Goal: Task Accomplishment & Management: Use online tool/utility

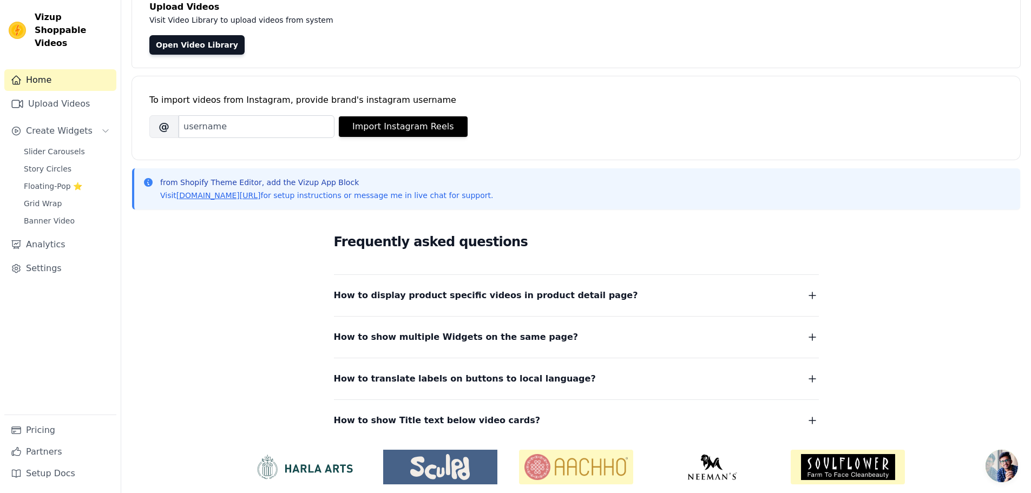
scroll to position [114, 0]
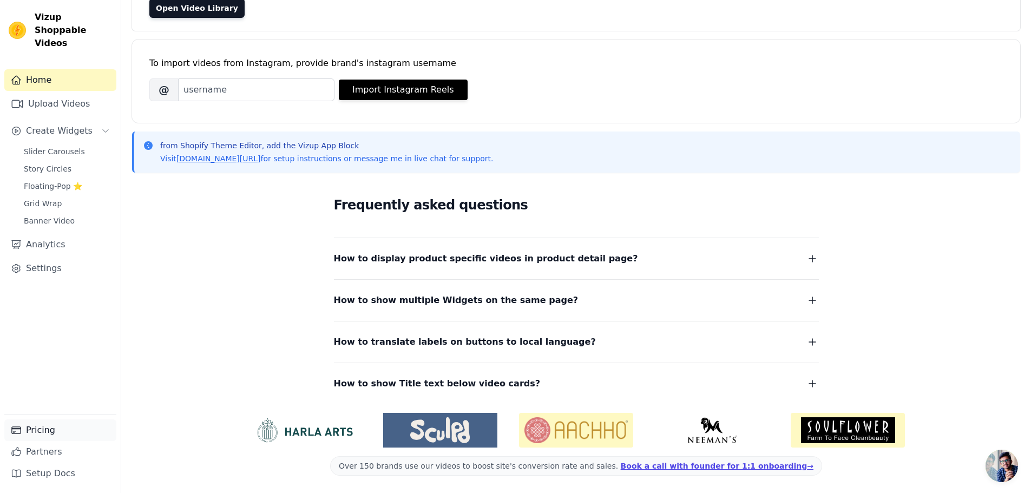
click at [33, 431] on link "Pricing" at bounding box center [60, 430] width 112 height 22
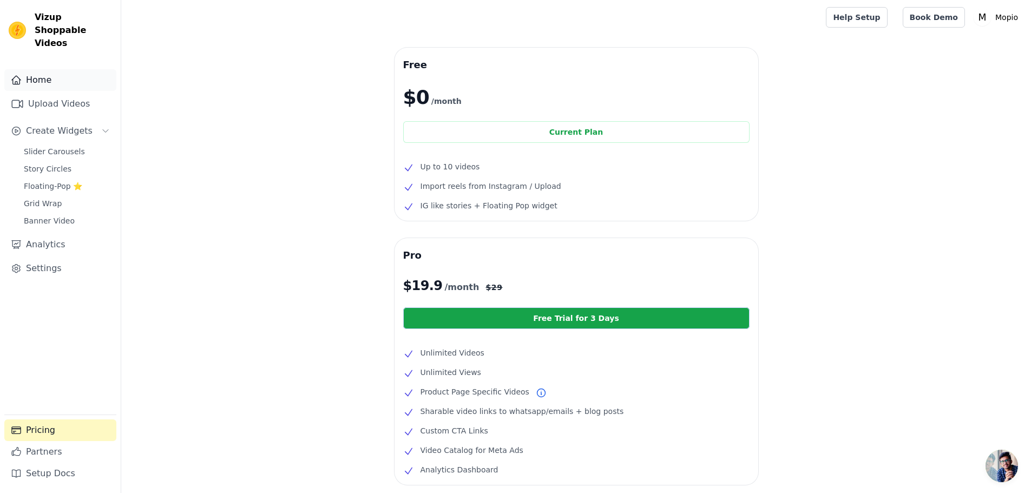
click at [68, 75] on link "Home" at bounding box center [60, 80] width 112 height 22
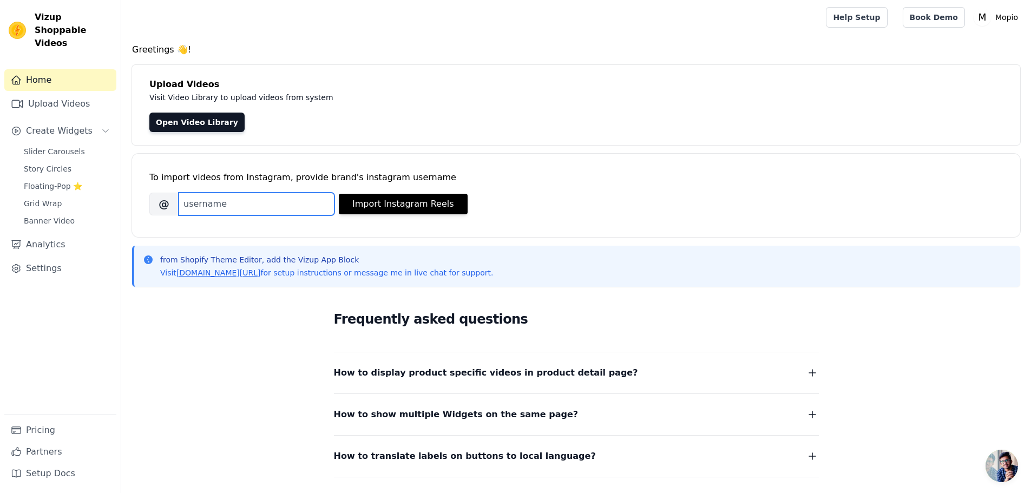
click at [299, 208] on input "Brand's Instagram Username" at bounding box center [257, 204] width 156 height 23
click at [62, 146] on span "Slider Carousels" at bounding box center [54, 151] width 61 height 11
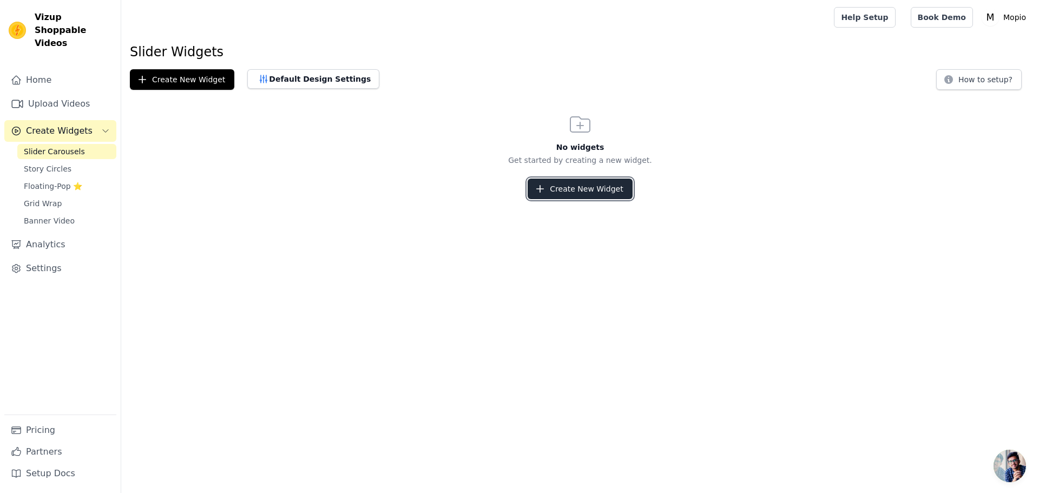
click at [592, 192] on button "Create New Widget" at bounding box center [580, 189] width 104 height 21
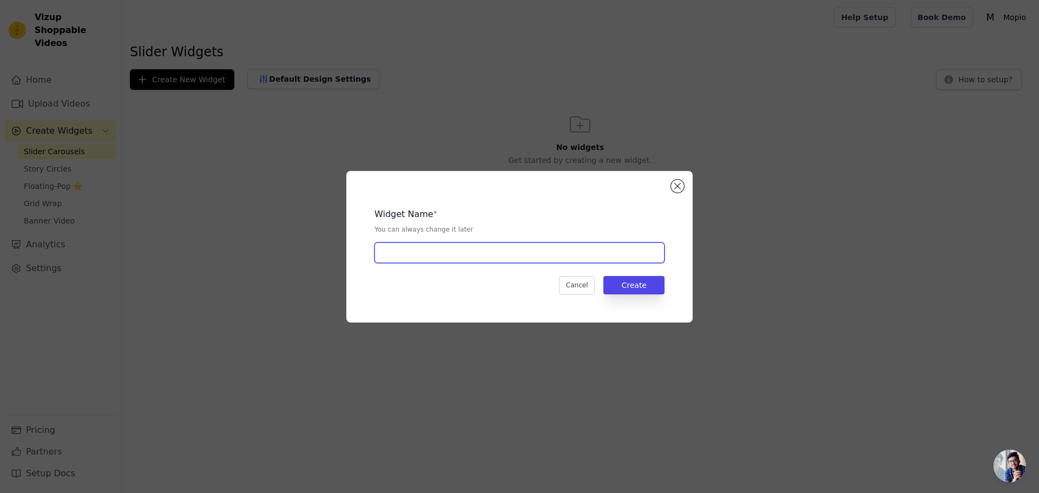
click at [588, 259] on input "text" at bounding box center [520, 252] width 290 height 21
click at [681, 187] on button "Close modal" at bounding box center [677, 186] width 13 height 13
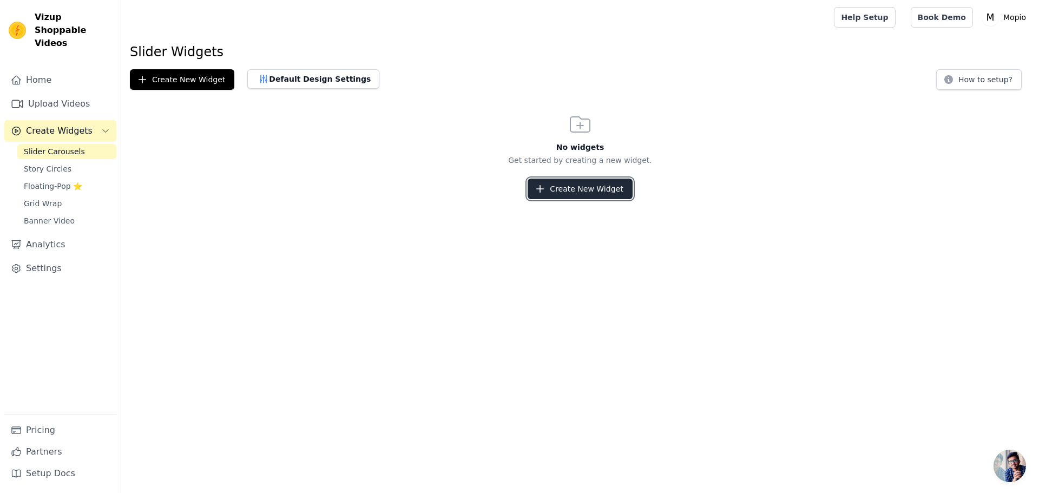
click at [608, 192] on button "Create New Widget" at bounding box center [580, 189] width 104 height 21
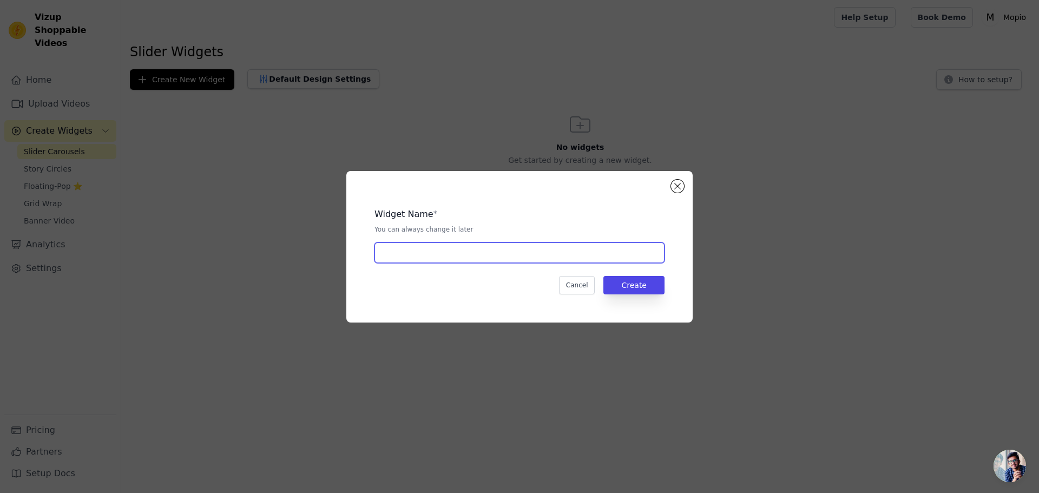
click at [616, 260] on input "text" at bounding box center [520, 252] width 290 height 21
type input "[PERSON_NAME]"
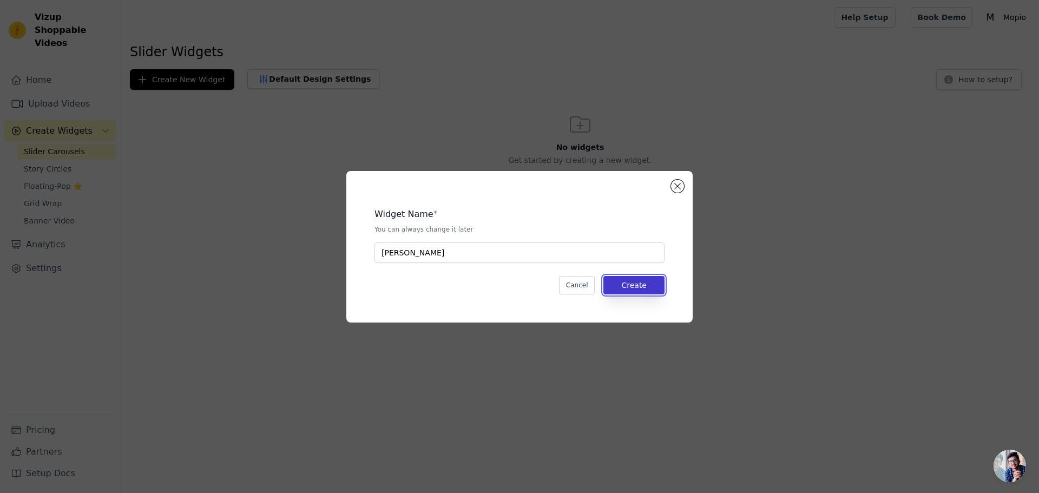
click at [653, 290] on button "Create" at bounding box center [633, 285] width 61 height 18
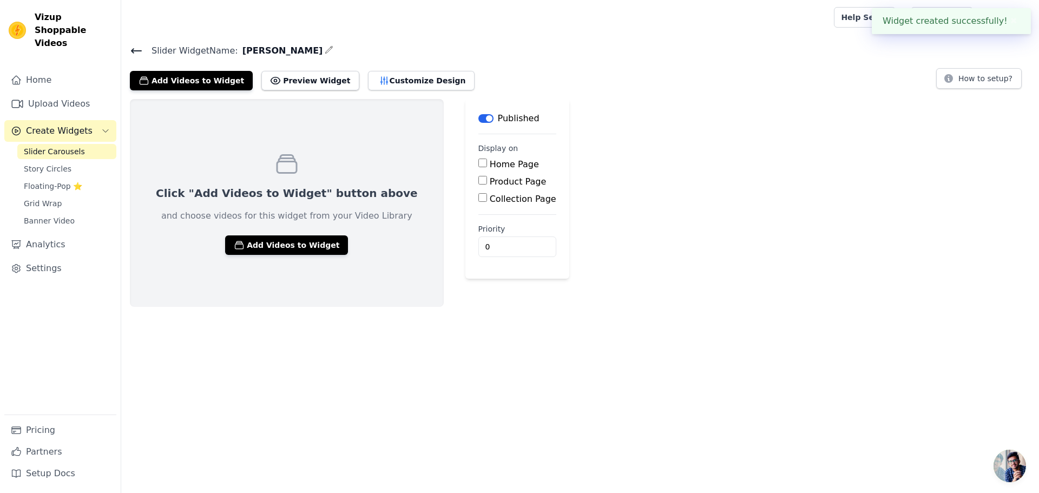
click at [478, 114] on button "Label" at bounding box center [485, 118] width 15 height 9
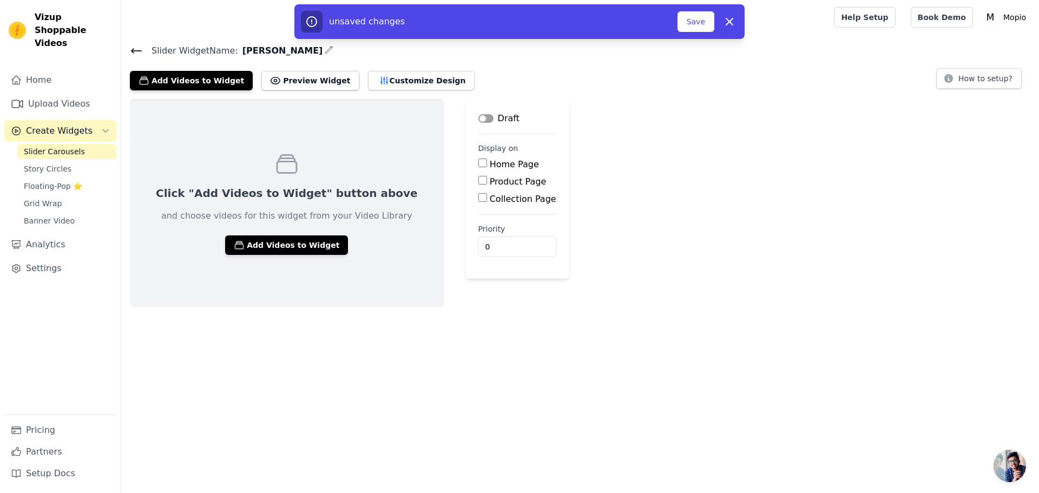
click at [490, 181] on label "Product Page" at bounding box center [518, 181] width 57 height 10
click at [478, 181] on input "Product Page" at bounding box center [482, 180] width 9 height 9
checkbox input "true"
click at [498, 211] on label "Specific Product Pages" at bounding box center [546, 212] width 97 height 10
click at [487, 211] on input "Specific Product Pages" at bounding box center [491, 210] width 9 height 9
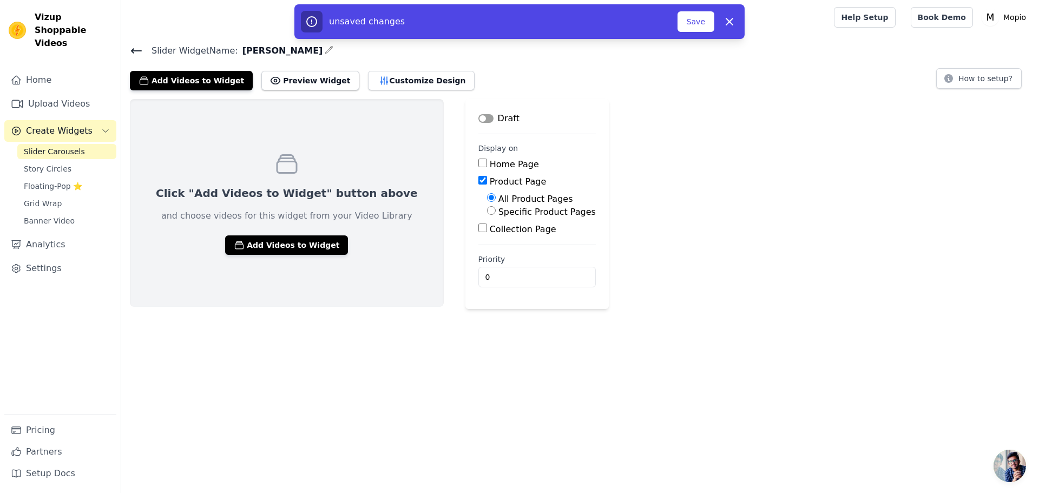
radio input "true"
click at [487, 234] on button "Select Products" at bounding box center [523, 236] width 73 height 18
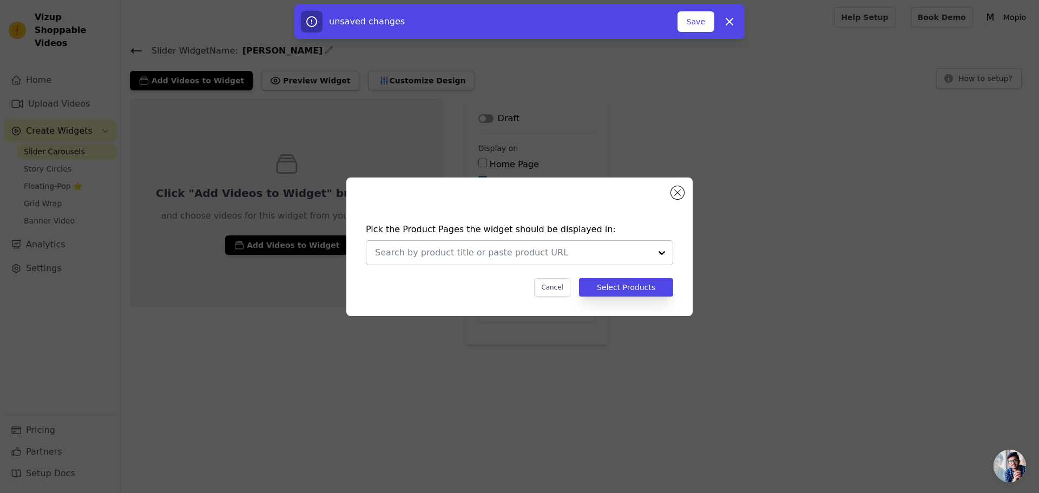
click at [471, 254] on input "text" at bounding box center [513, 252] width 276 height 13
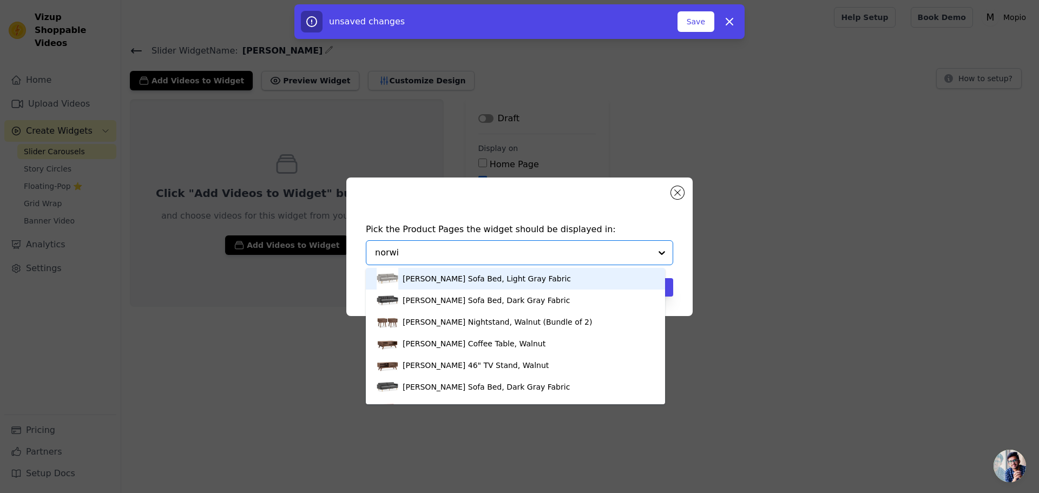
type input "norwin"
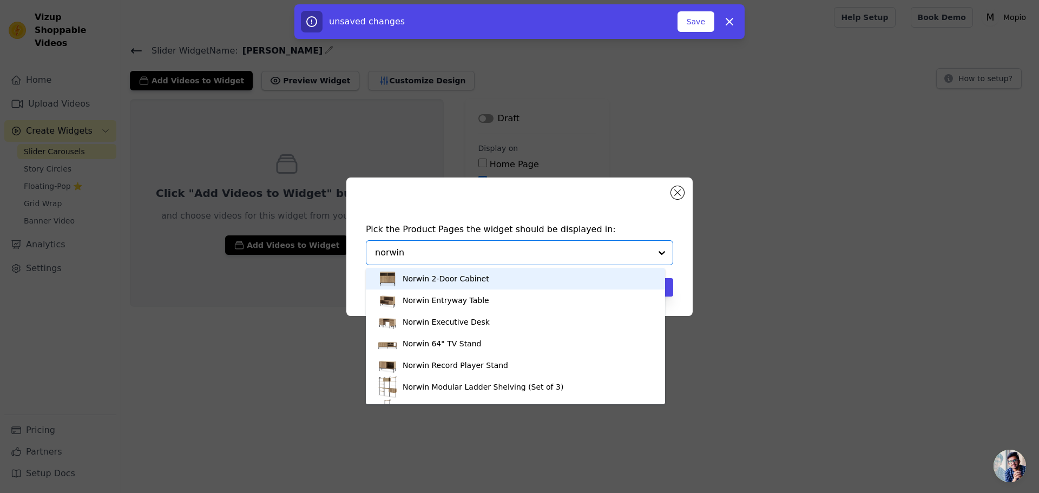
click at [471, 281] on div "Norwin 2-Door Cabinet" at bounding box center [446, 278] width 87 height 11
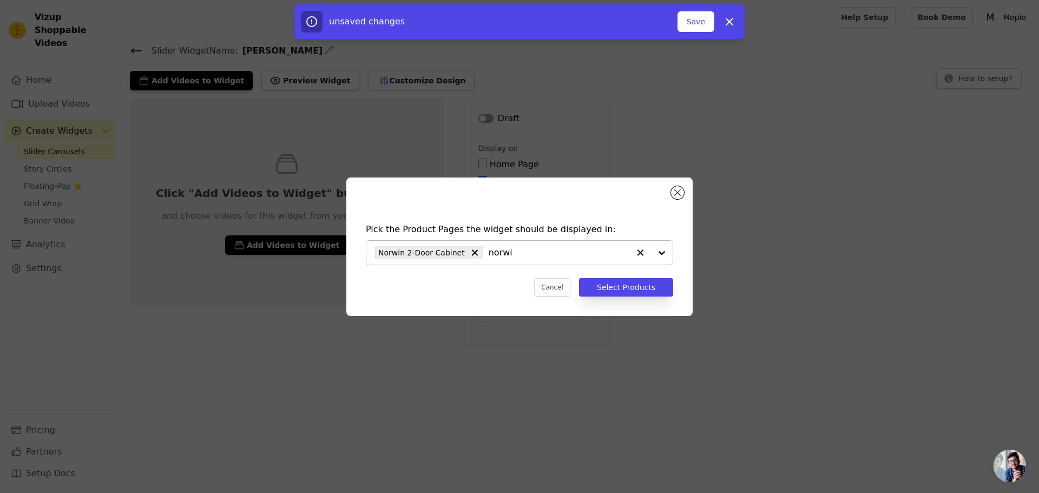
type input "norwin"
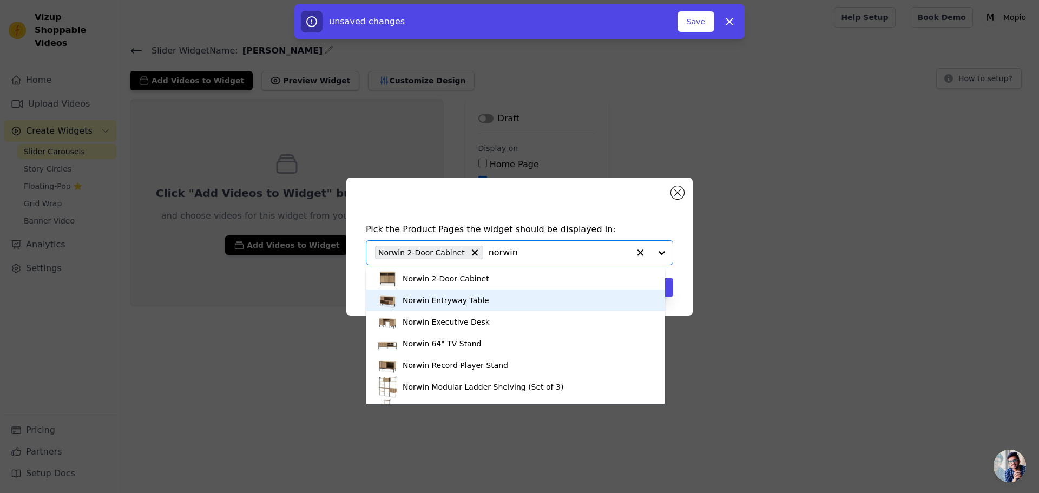
click at [478, 307] on div "Norwin Entryway Table" at bounding box center [516, 301] width 278 height 22
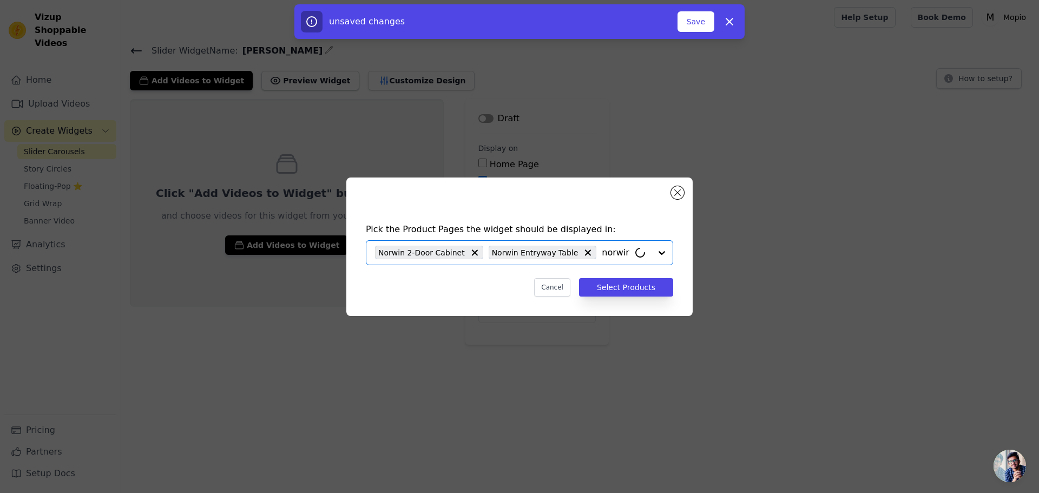
click at [602, 253] on input "norwin" at bounding box center [616, 252] width 28 height 13
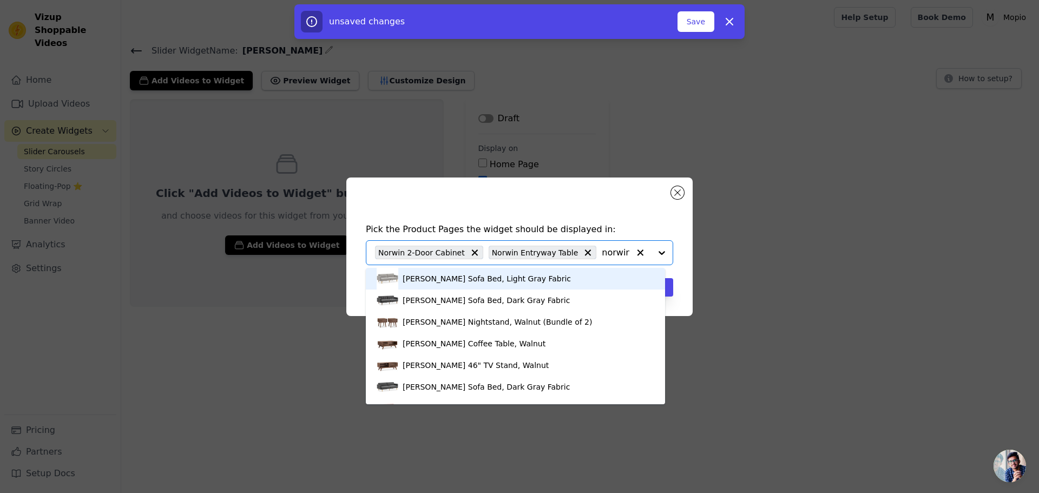
click at [659, 251] on div at bounding box center [650, 253] width 43 height 24
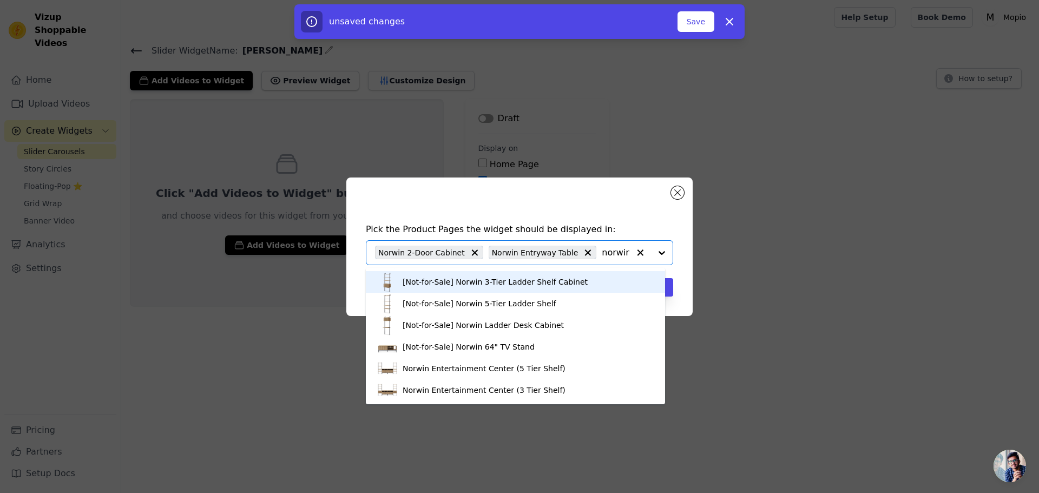
scroll to position [195, 0]
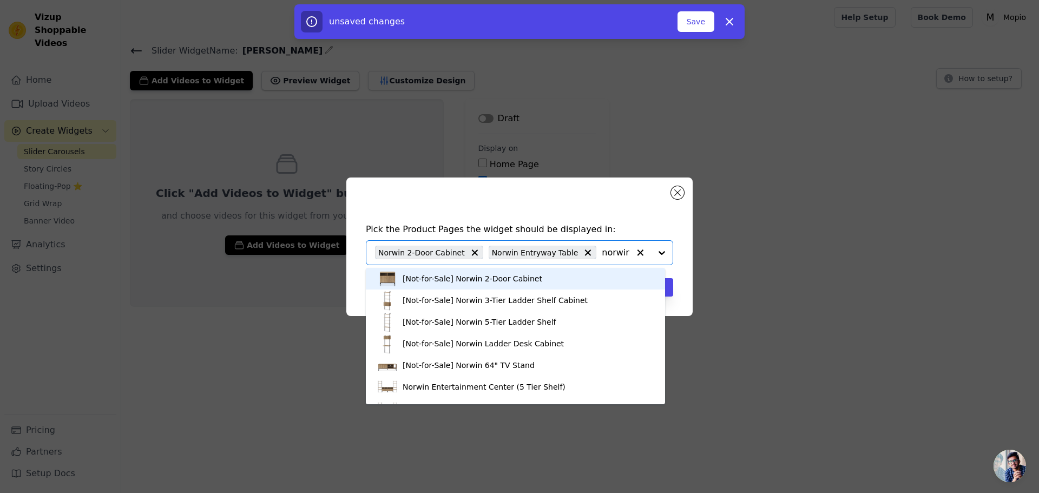
type input "norwin"
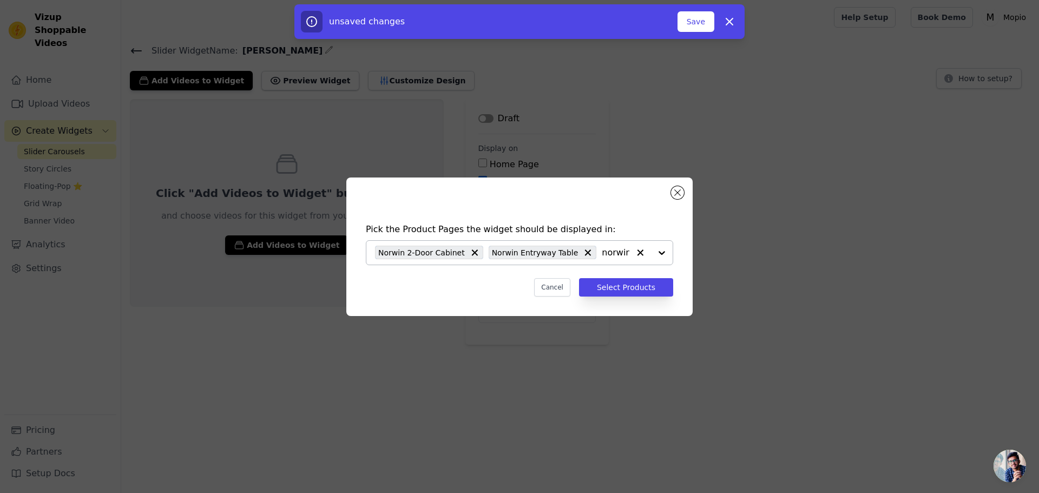
click at [469, 254] on icon at bounding box center [474, 252] width 11 height 11
click at [465, 254] on input "norwin" at bounding box center [513, 252] width 276 height 13
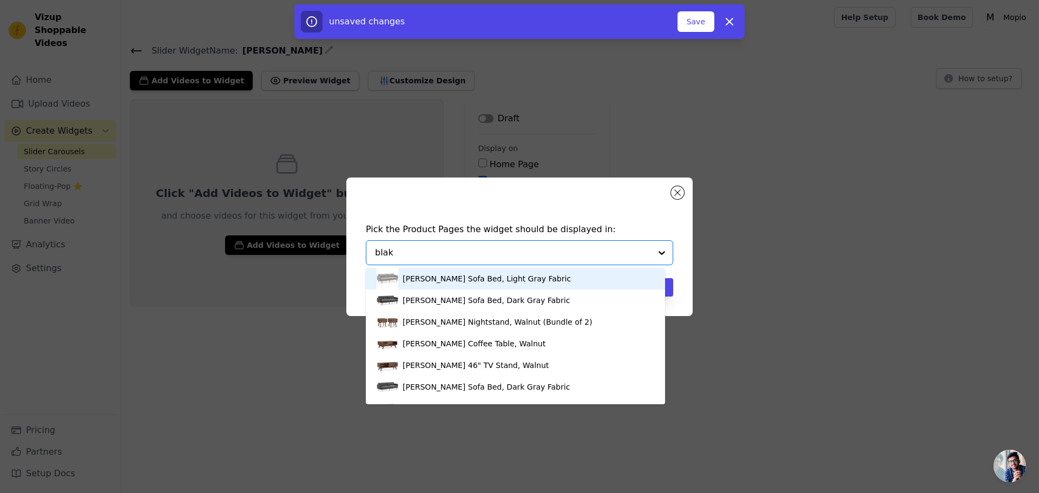
type input "[PERSON_NAME]"
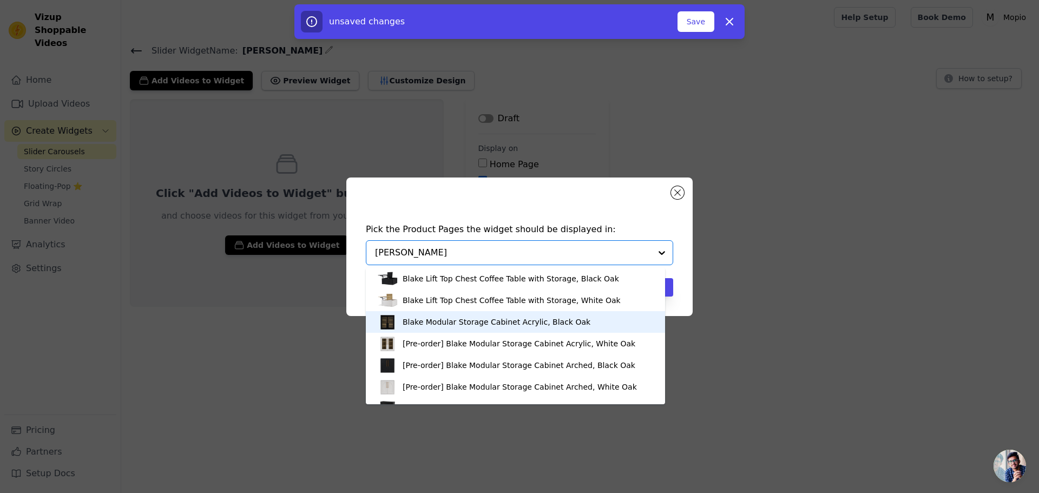
click at [469, 326] on div "Blake Modular Storage Cabinet Acrylic, Black Oak" at bounding box center [497, 322] width 188 height 11
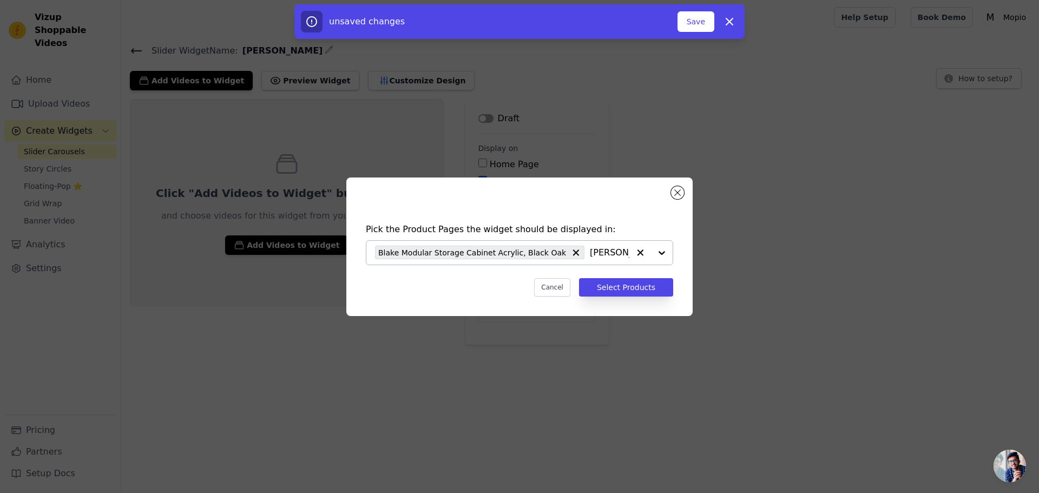
click at [666, 251] on div at bounding box center [650, 253] width 43 height 24
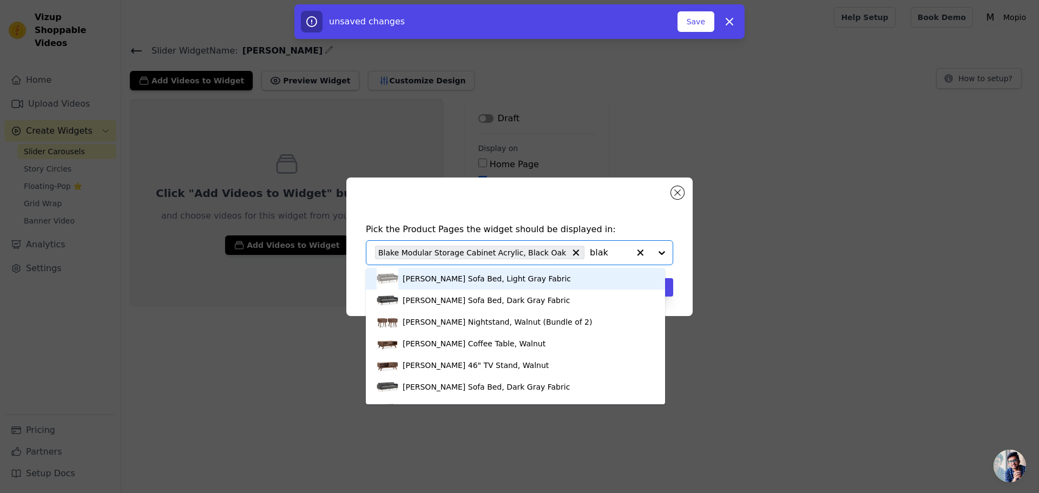
type input "[PERSON_NAME]"
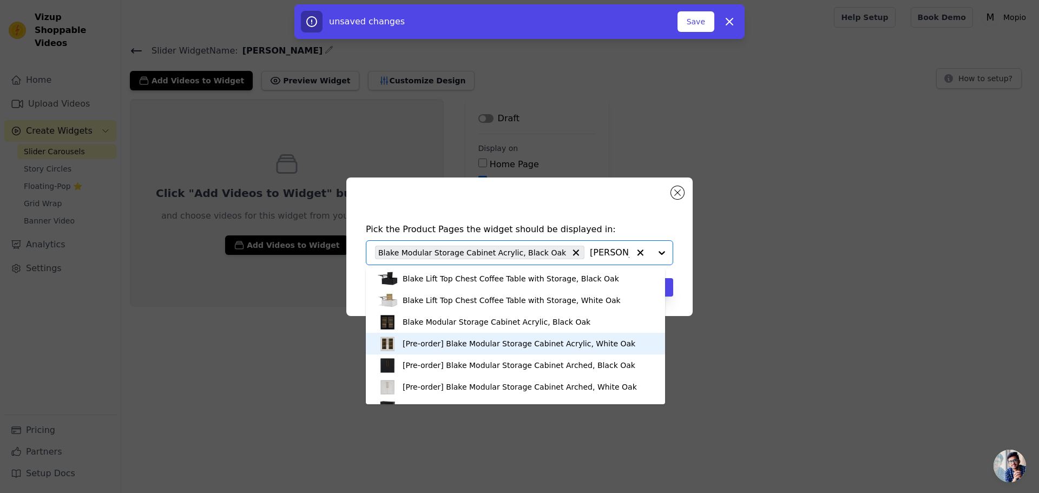
click at [481, 343] on div "[Pre-order] Blake Modular Storage Cabinet Acrylic, White Oak" at bounding box center [519, 343] width 233 height 11
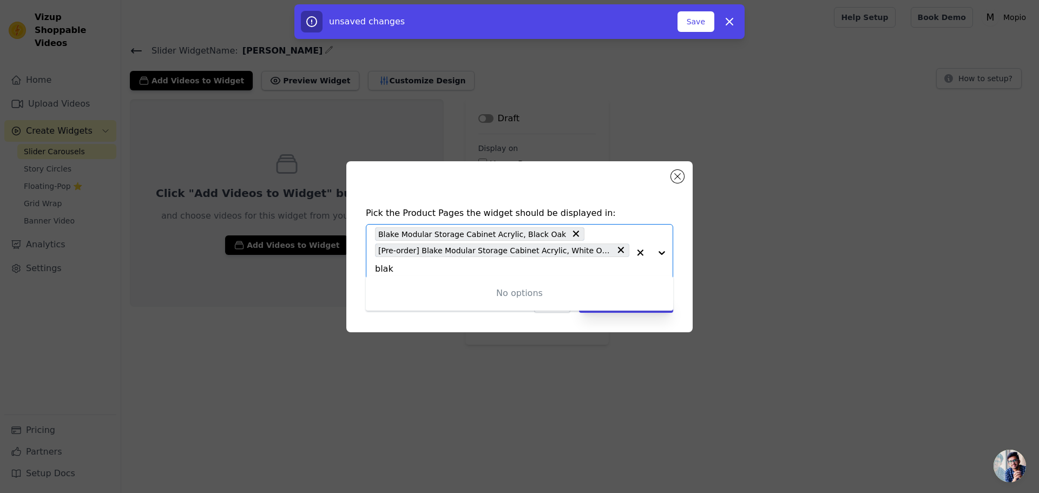
type input "[PERSON_NAME]"
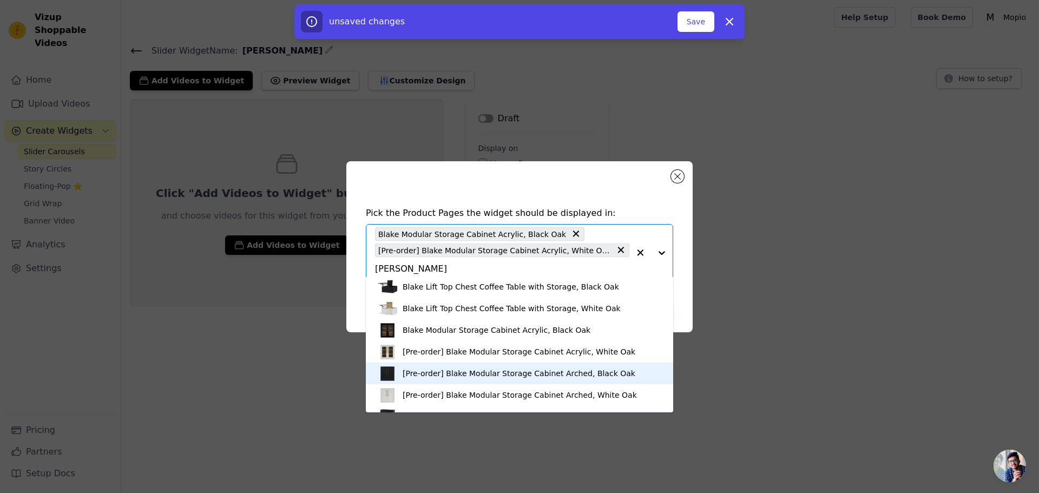
click at [463, 372] on div "[Pre-order] Blake Modular Storage Cabinet Arched, Black Oak" at bounding box center [519, 373] width 233 height 11
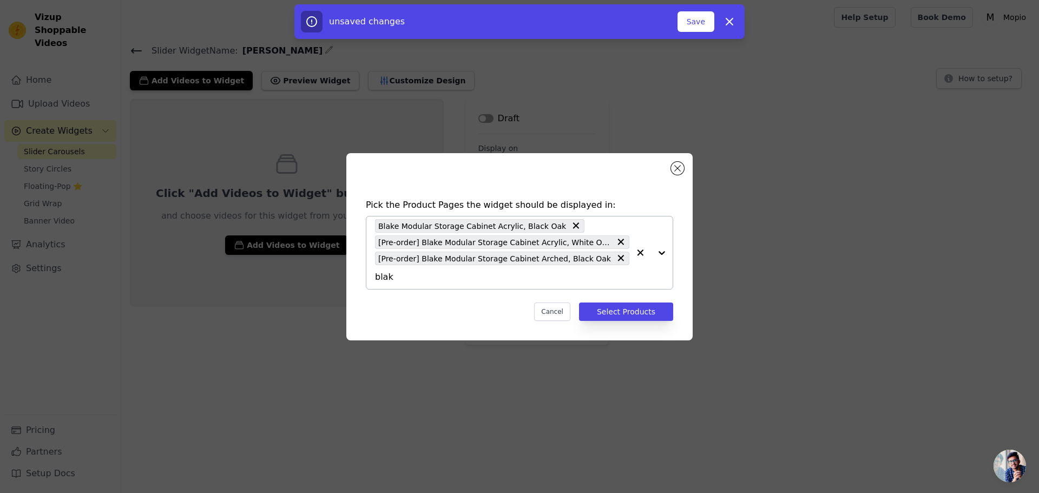
type input "[PERSON_NAME]"
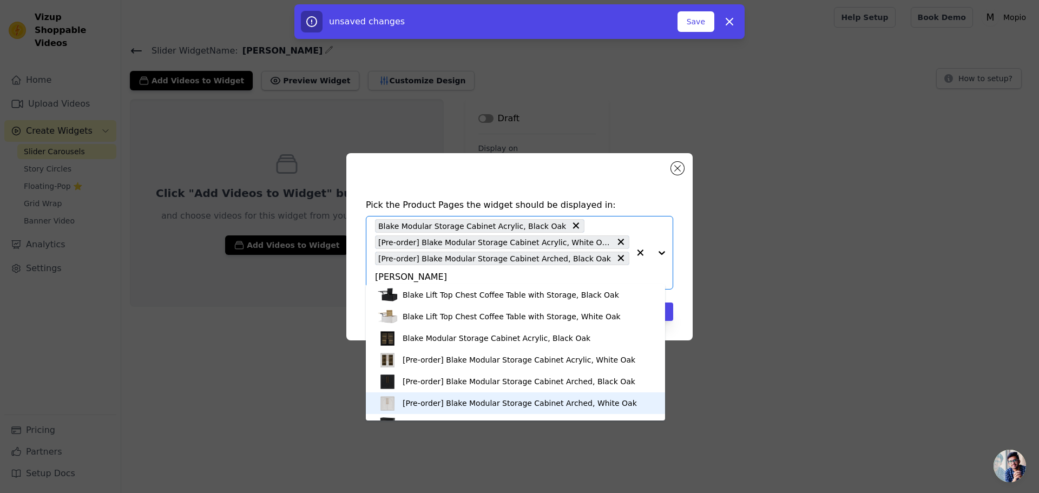
click at [443, 404] on div "[Pre-order] Blake Modular Storage Cabinet Arched, White Oak" at bounding box center [520, 403] width 234 height 11
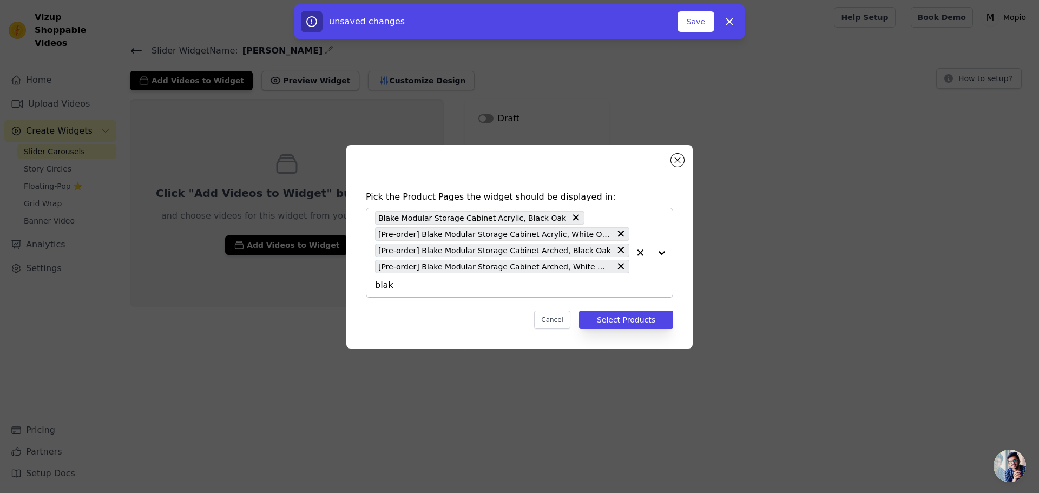
type input "[PERSON_NAME]"
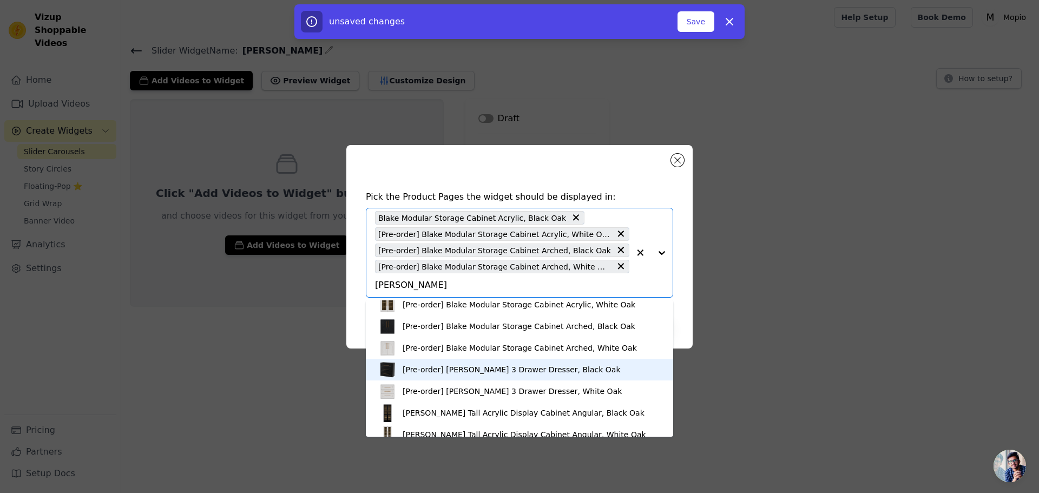
scroll to position [72, 0]
click at [492, 371] on div "[Pre-order] [PERSON_NAME] 3 Drawer Dresser, Black Oak" at bounding box center [512, 369] width 218 height 11
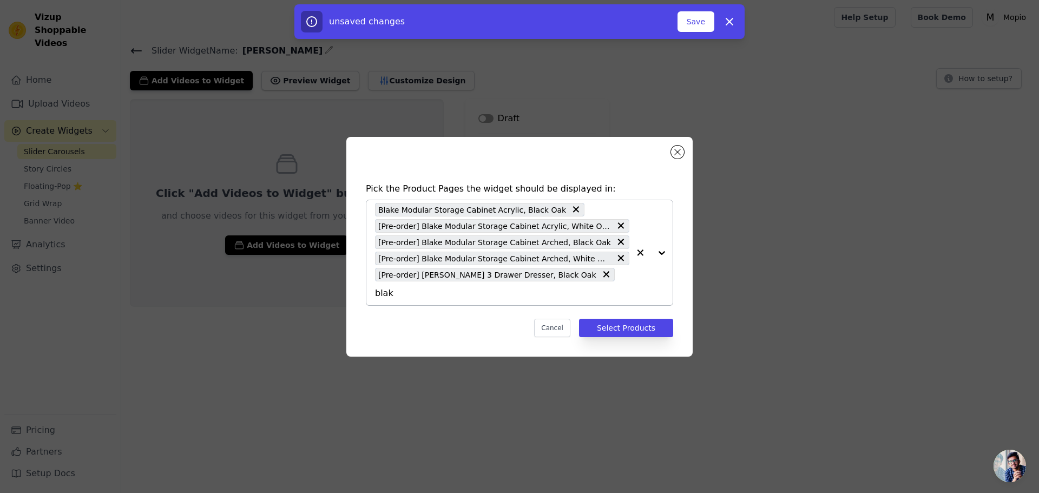
type input "[PERSON_NAME]"
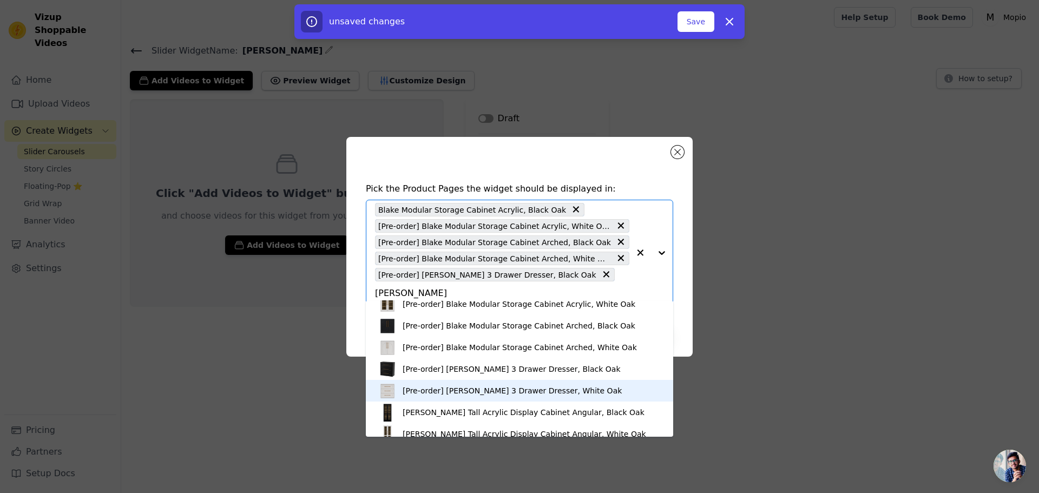
click at [507, 392] on div "[Pre-order] [PERSON_NAME] 3 Drawer Dresser, White Oak" at bounding box center [512, 390] width 219 height 11
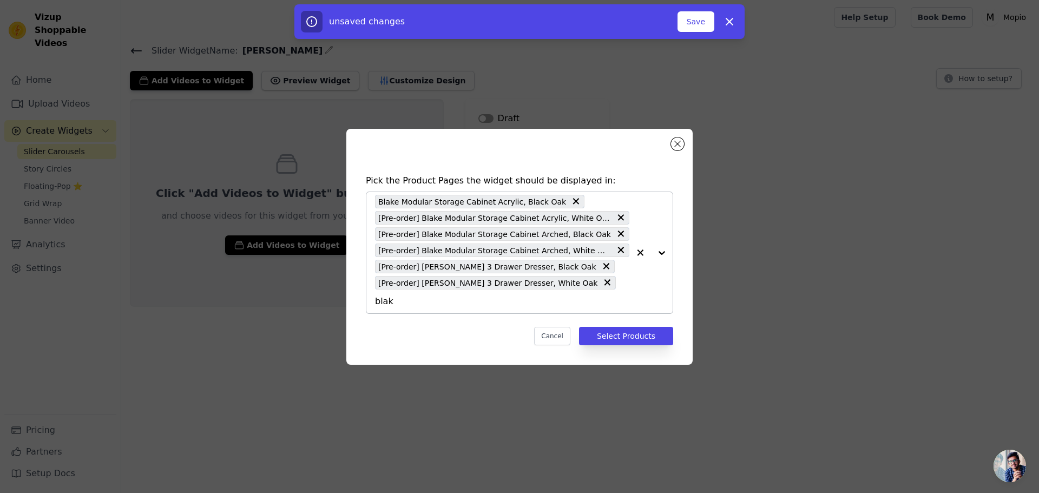
type input "[PERSON_NAME]"
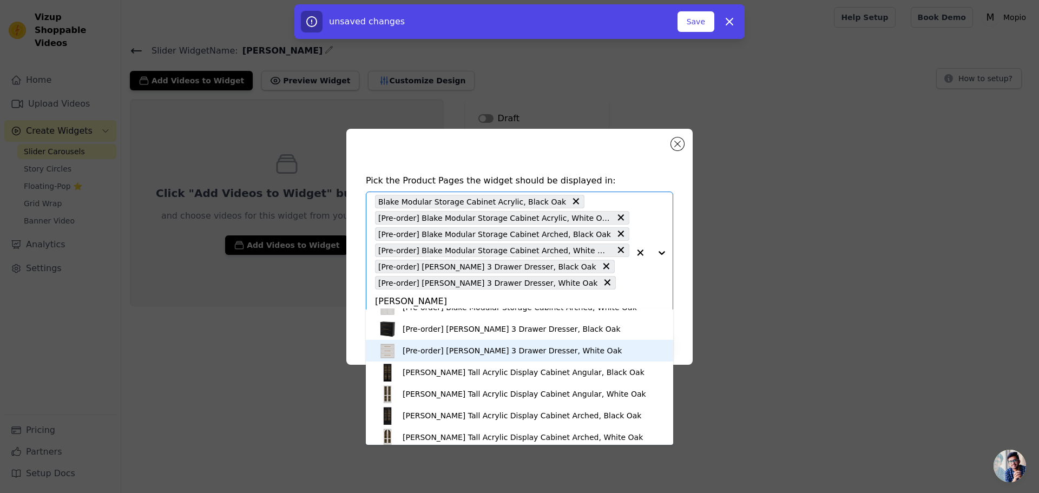
scroll to position [145, 0]
click at [522, 351] on div "[PERSON_NAME] Tall Acrylic Display Cabinet Angular, Black Oak" at bounding box center [524, 348] width 242 height 11
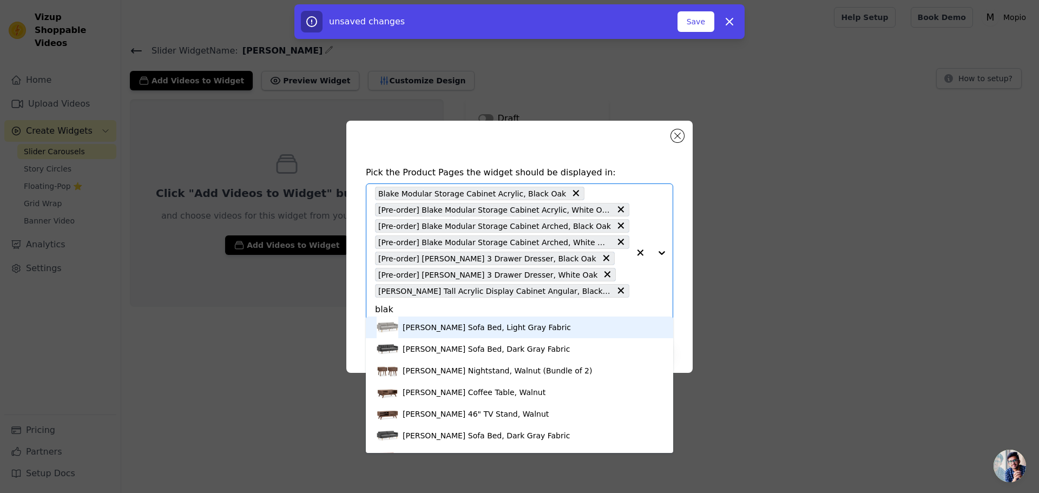
type input "[PERSON_NAME]"
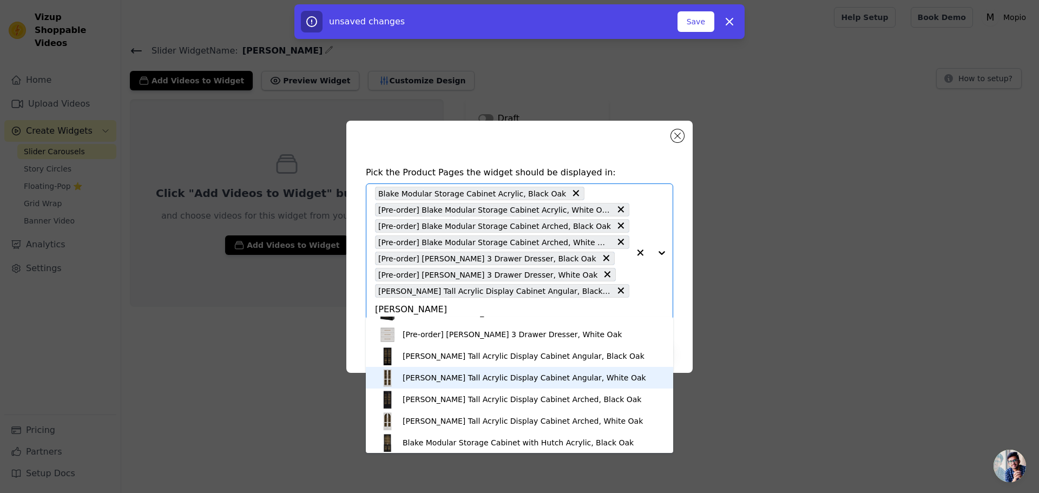
click at [507, 377] on div "[PERSON_NAME] Tall Acrylic Display Cabinet Angular, White Oak" at bounding box center [525, 377] width 244 height 11
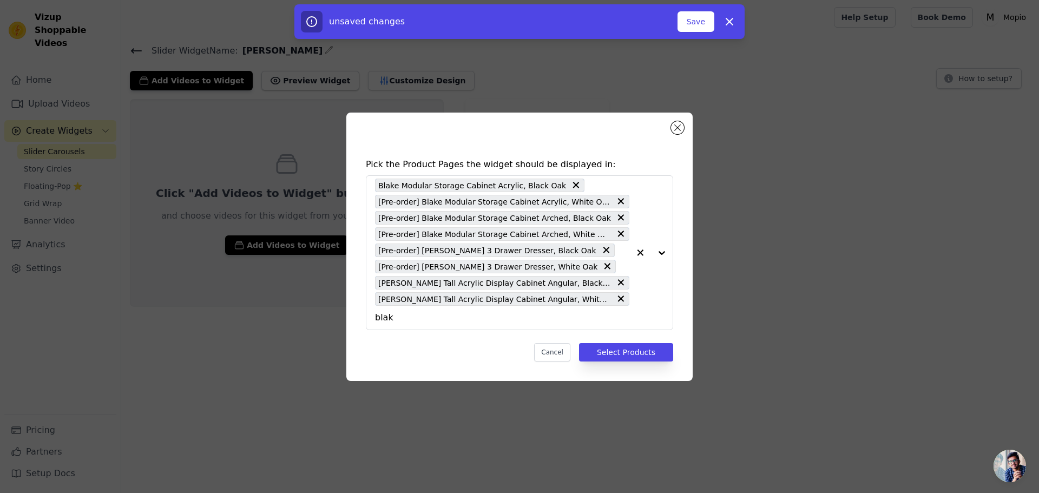
type input "[PERSON_NAME]"
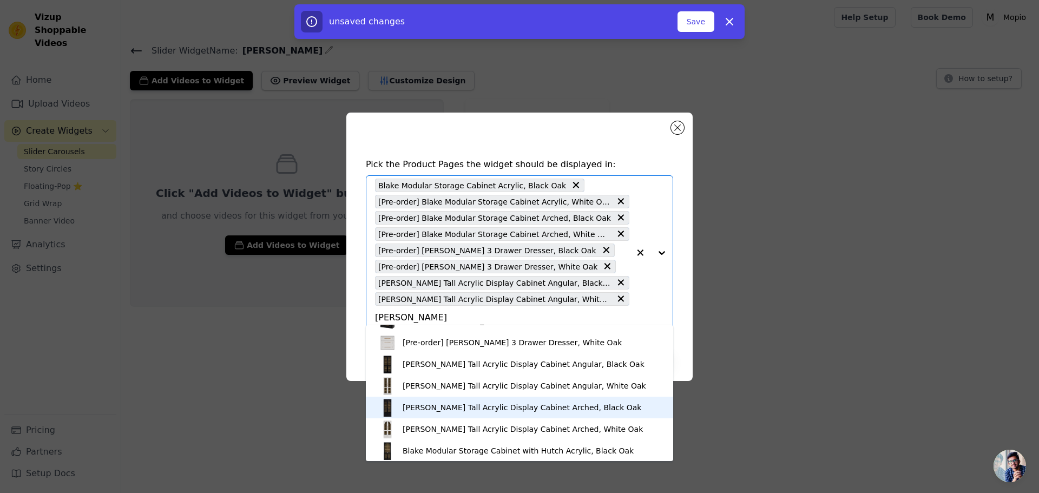
click at [509, 415] on div "[PERSON_NAME] Tall Acrylic Display Cabinet Arched, Black Oak" at bounding box center [520, 408] width 286 height 22
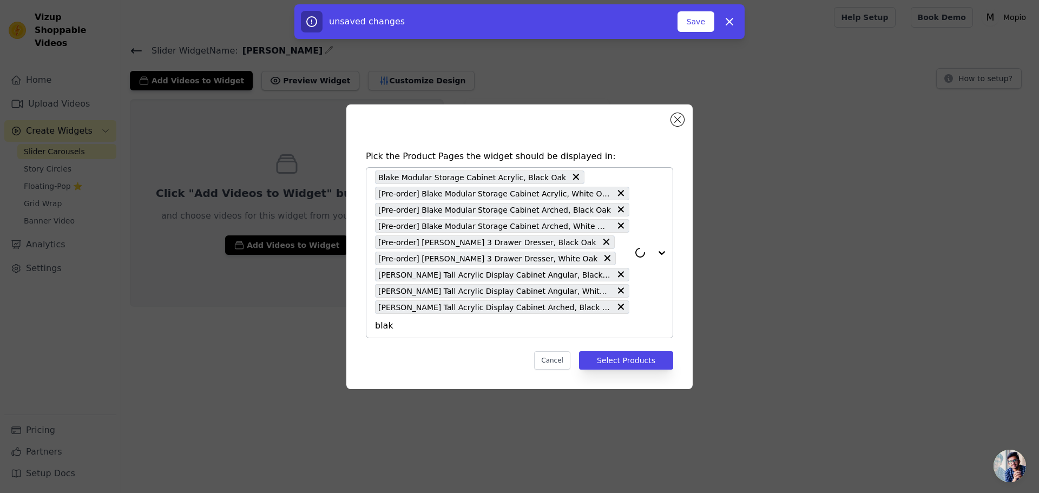
type input "[PERSON_NAME]"
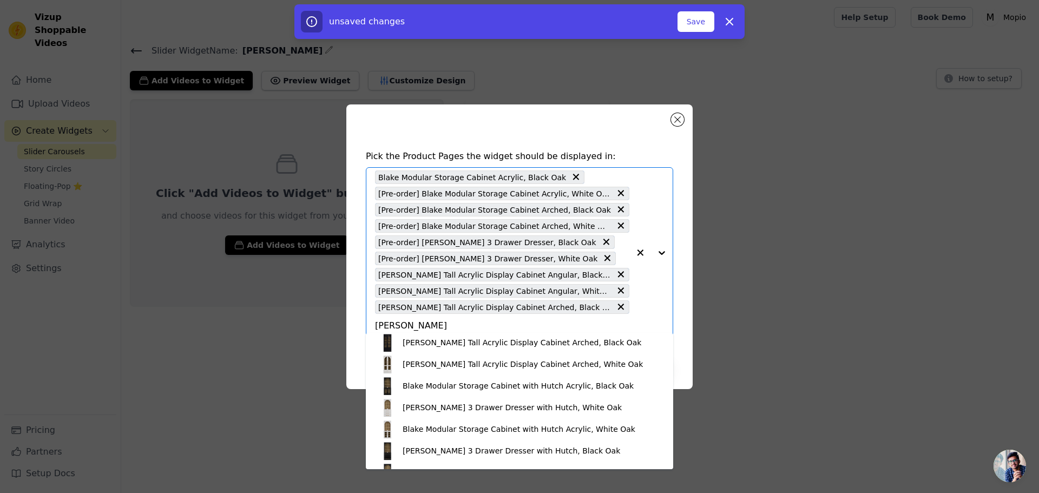
scroll to position [216, 0]
click at [489, 365] on div "[PERSON_NAME] Tall Acrylic Display Cabinet Arched, White Oak" at bounding box center [523, 365] width 240 height 11
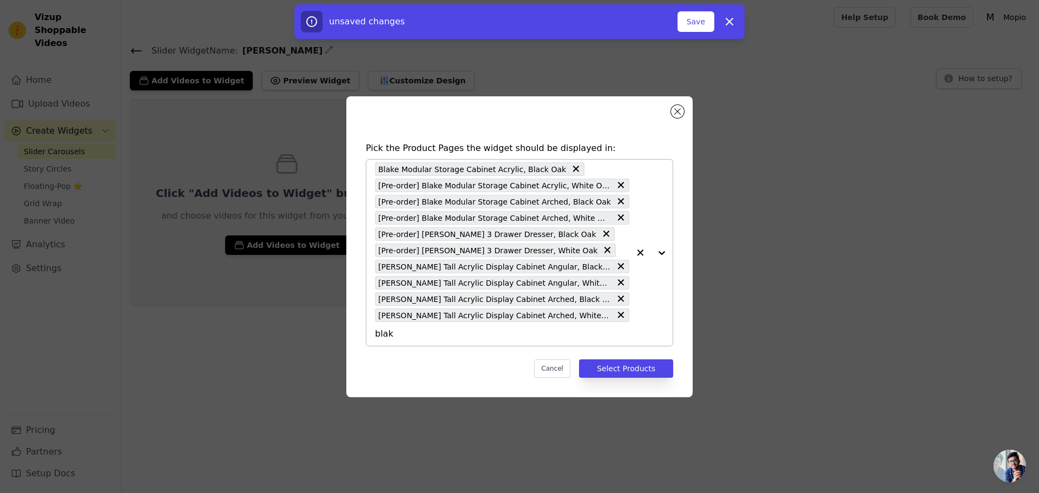
type input "[PERSON_NAME]"
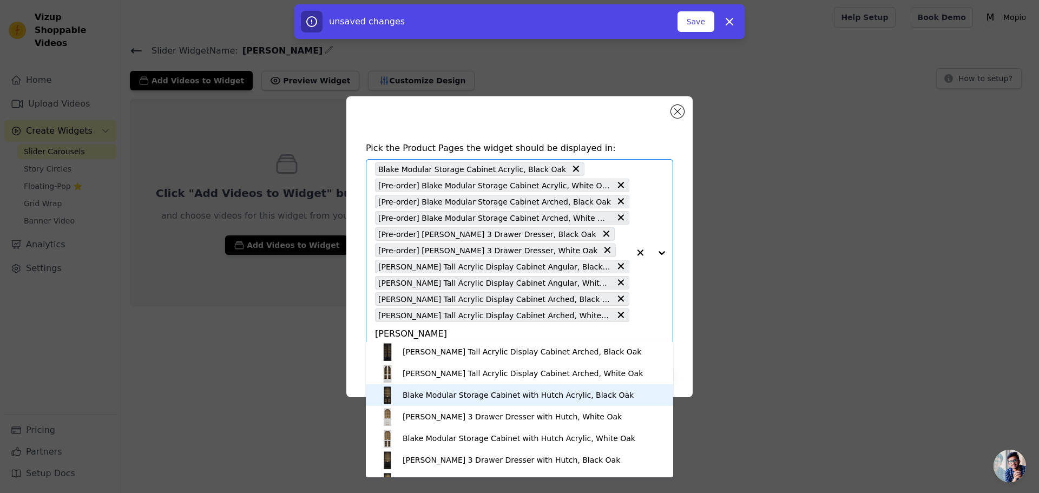
click at [495, 395] on div "Blake Modular Storage Cabinet with Hutch Acrylic, Black Oak" at bounding box center [518, 395] width 231 height 11
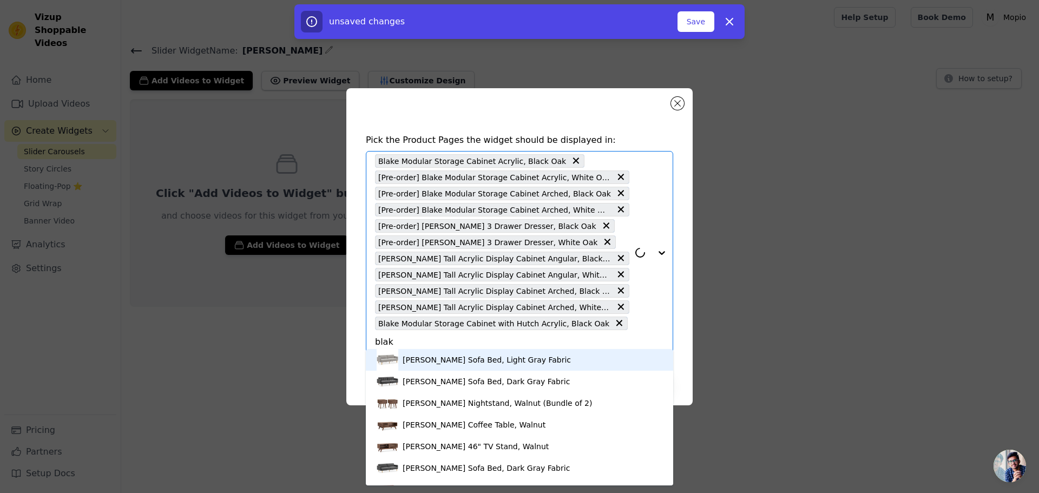
type input "[PERSON_NAME]"
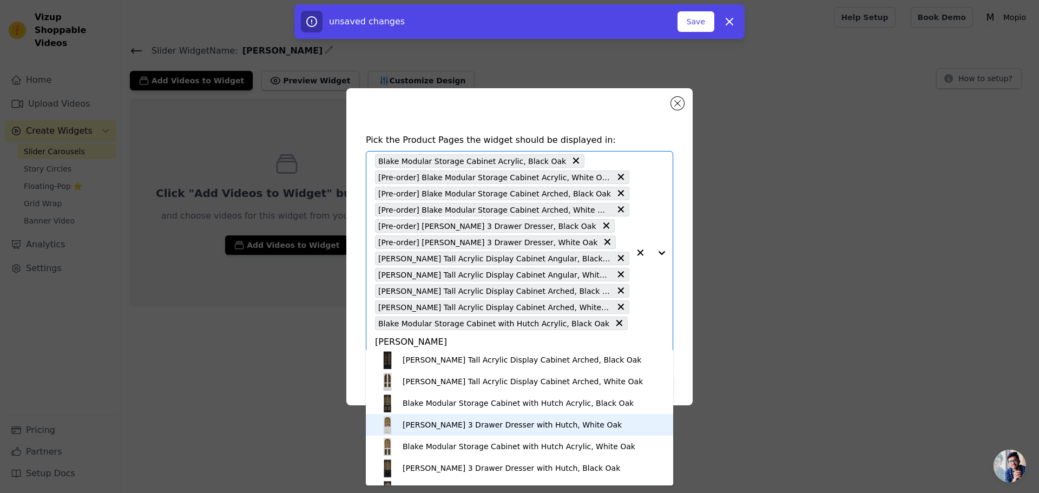
click at [477, 427] on div "[PERSON_NAME] 3 Drawer Dresser with Hutch, White Oak" at bounding box center [512, 424] width 219 height 11
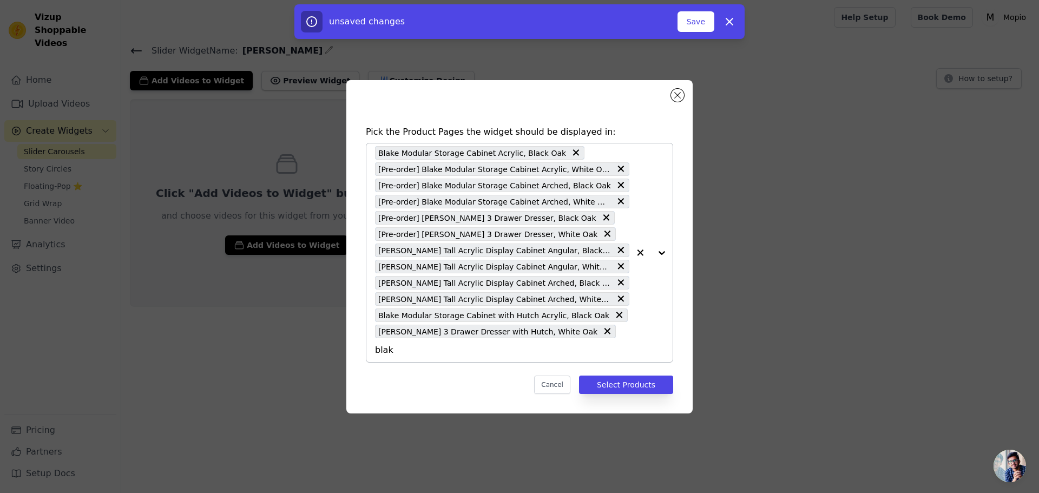
type input "[PERSON_NAME]"
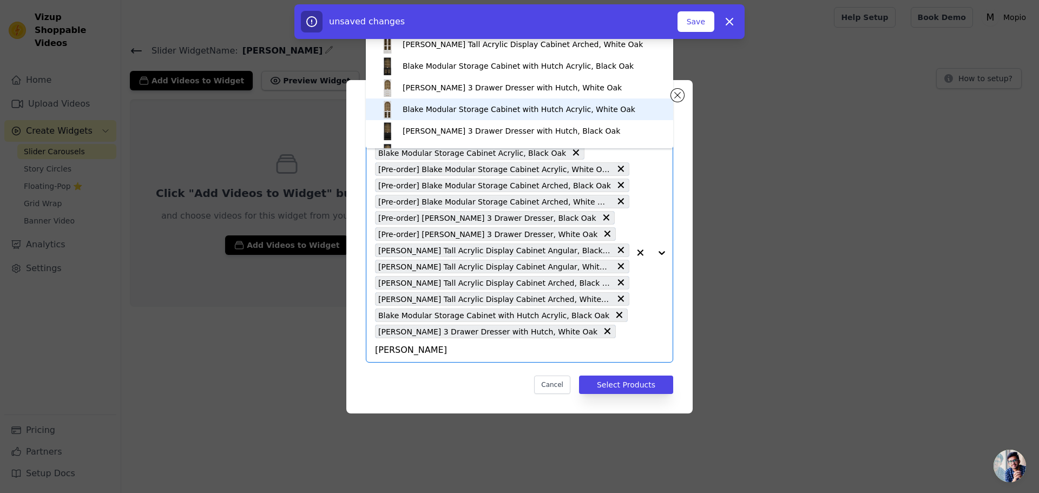
click at [517, 111] on div "Blake Modular Storage Cabinet with Hutch Acrylic, White Oak" at bounding box center [519, 109] width 233 height 11
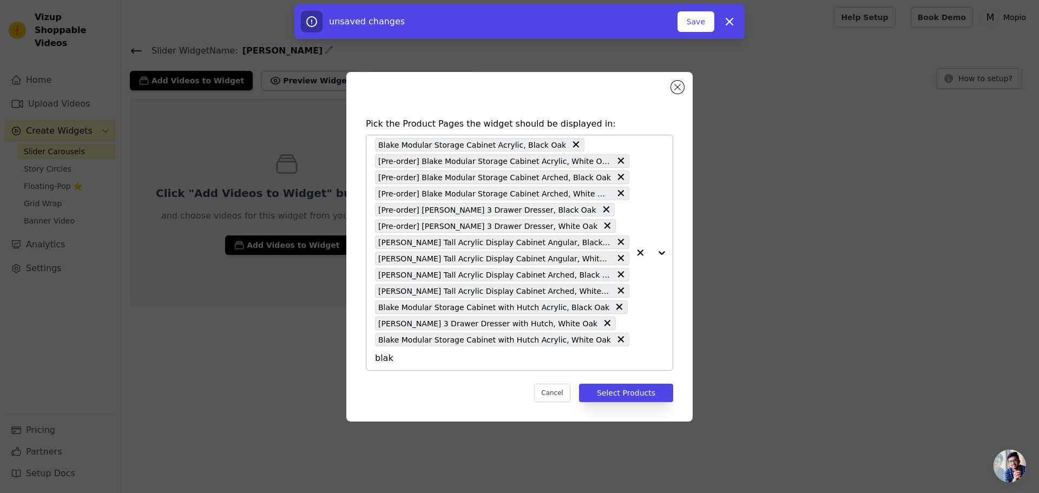
type input "[PERSON_NAME]"
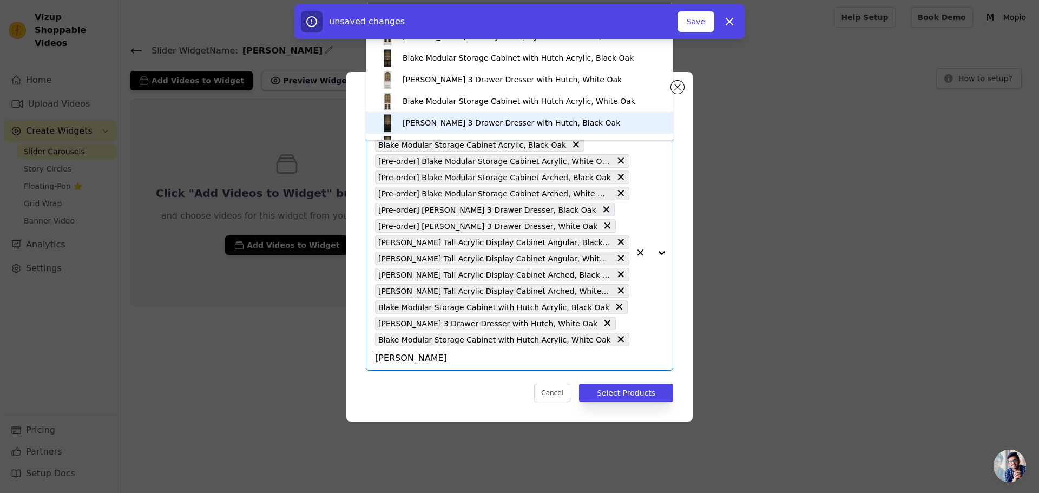
click at [547, 128] on div "[PERSON_NAME] 3 Drawer Dresser with Hutch, Black Oak" at bounding box center [520, 123] width 286 height 22
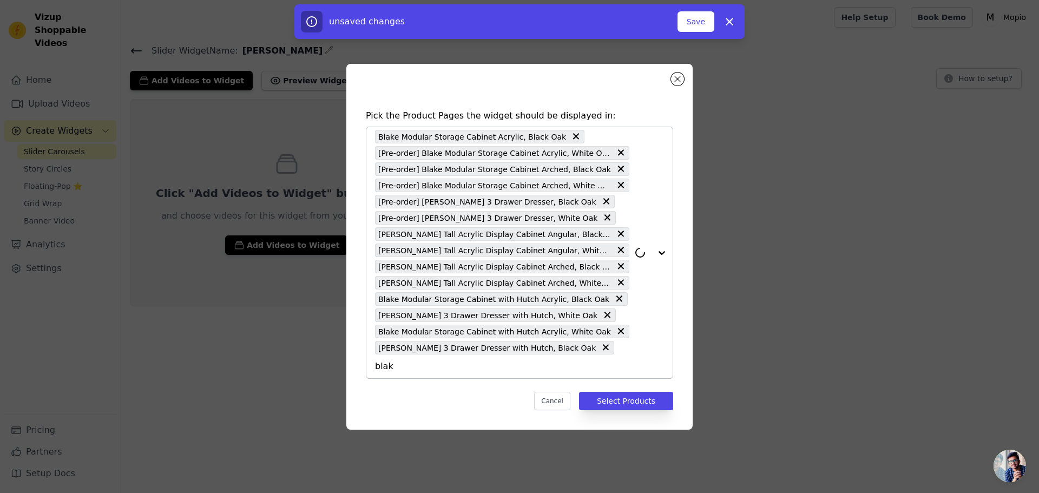
type input "[PERSON_NAME]"
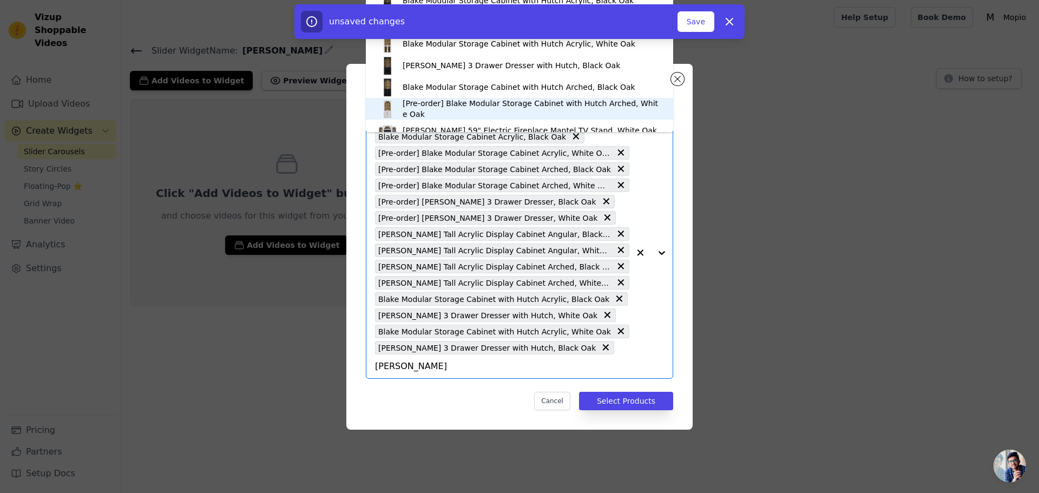
scroll to position [232, 0]
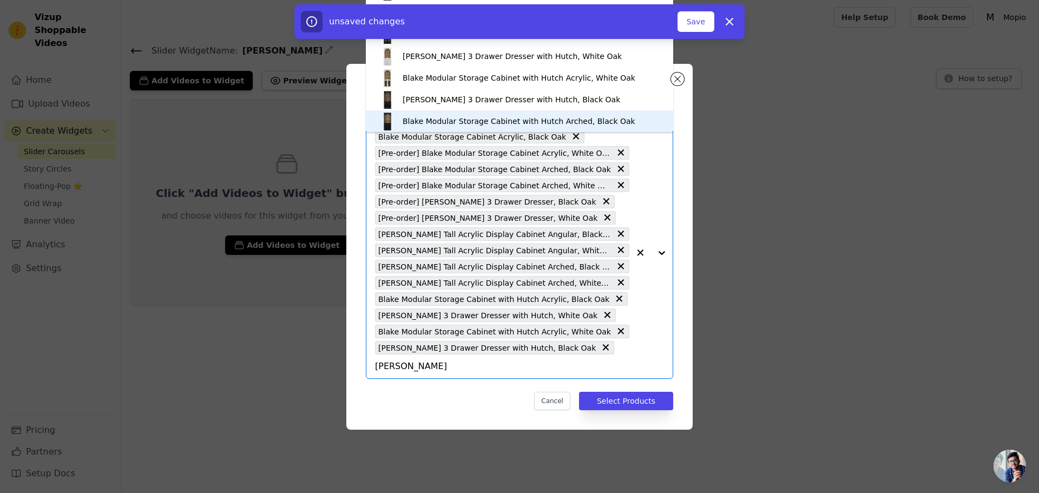
click at [578, 117] on div "Blake Modular Storage Cabinet with Hutch Arched, Black Oak" at bounding box center [519, 121] width 233 height 11
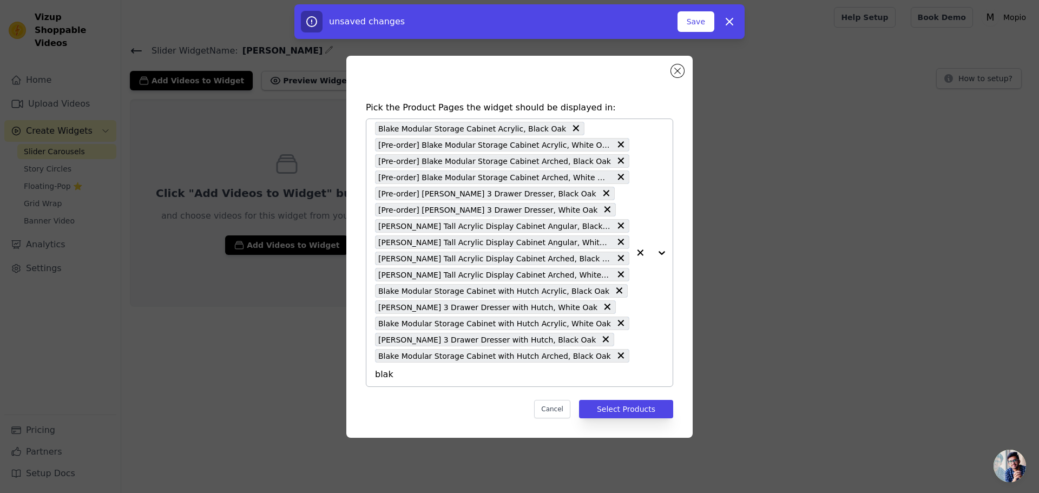
type input "[PERSON_NAME]"
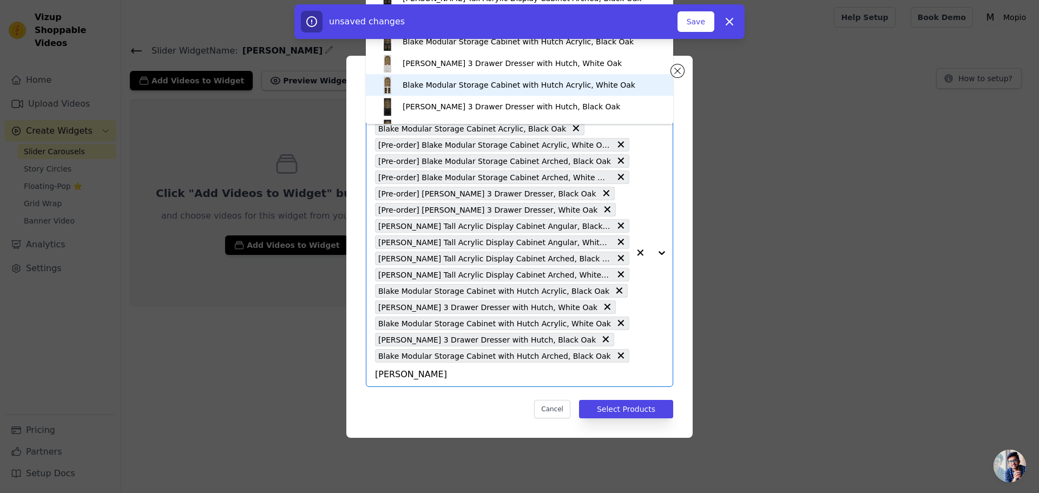
scroll to position [288, 0]
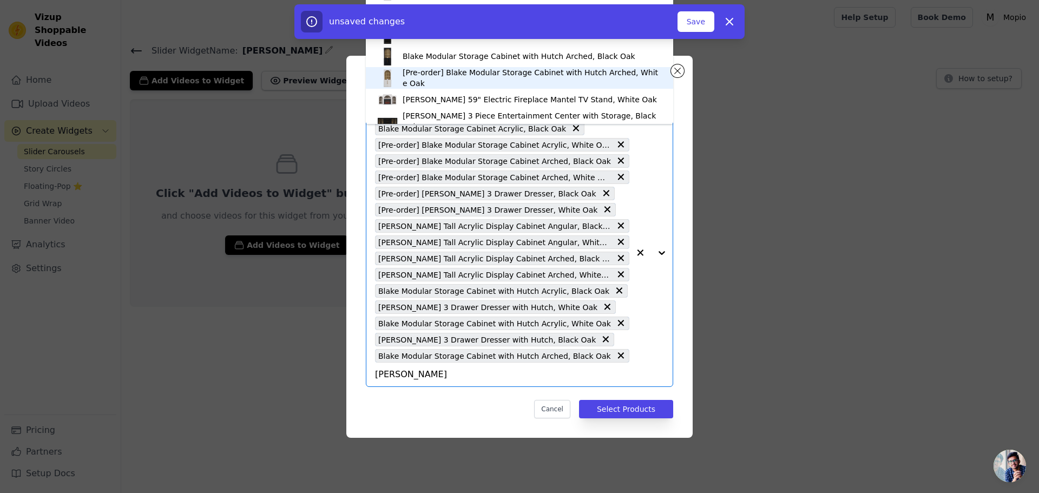
click at [588, 81] on div "[Pre-order] Blake Modular Storage Cabinet with Hutch Arched, White Oak" at bounding box center [533, 78] width 260 height 22
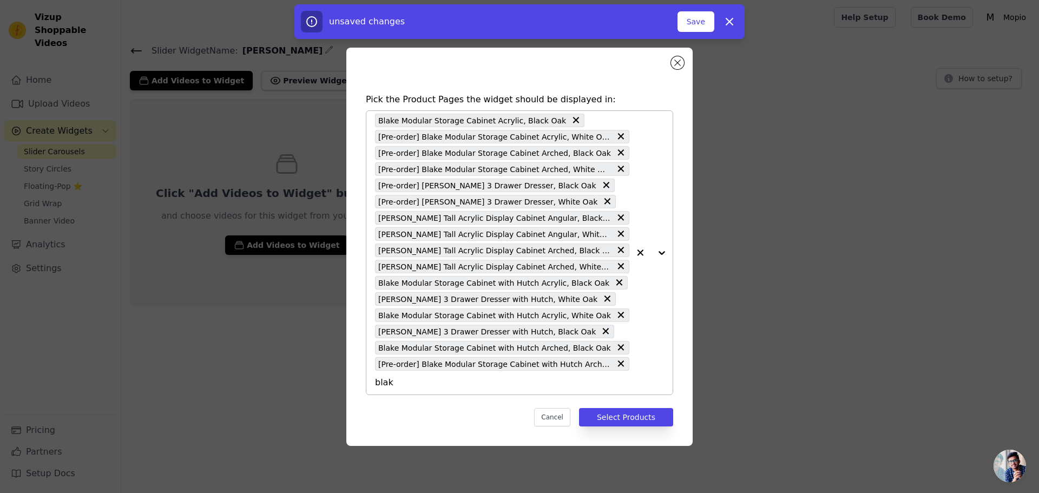
type input "[PERSON_NAME]"
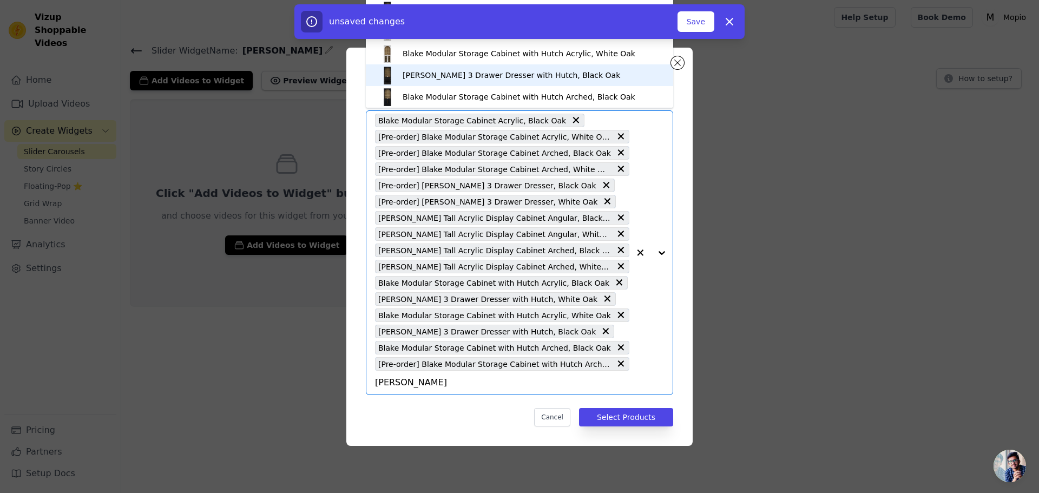
scroll to position [304, 0]
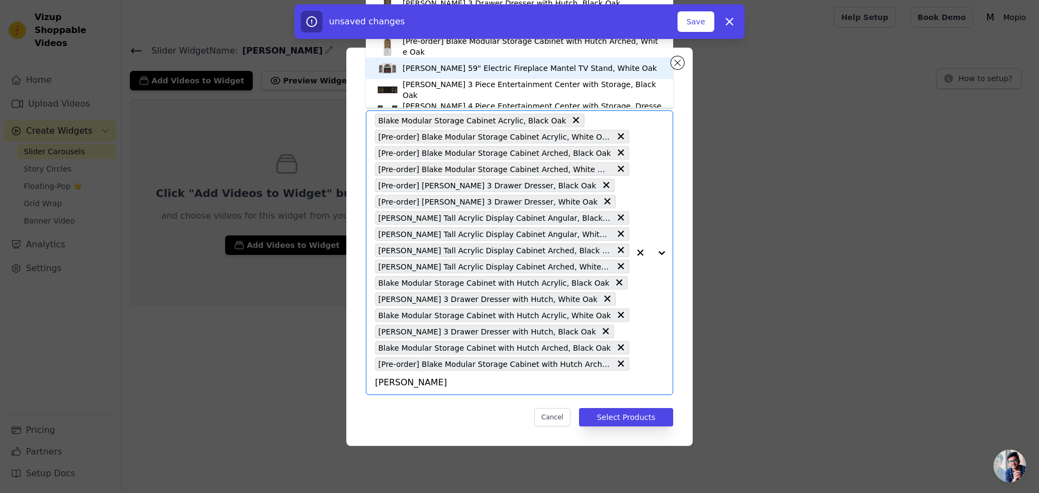
click at [581, 69] on div "[PERSON_NAME] 59" Electric Fireplace Mantel TV Stand, White Oak" at bounding box center [530, 68] width 254 height 11
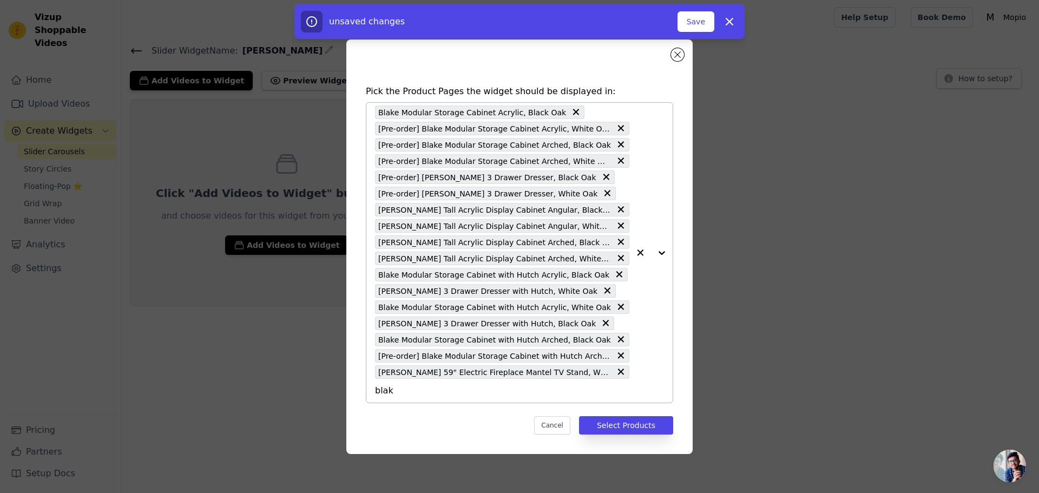
type input "[PERSON_NAME]"
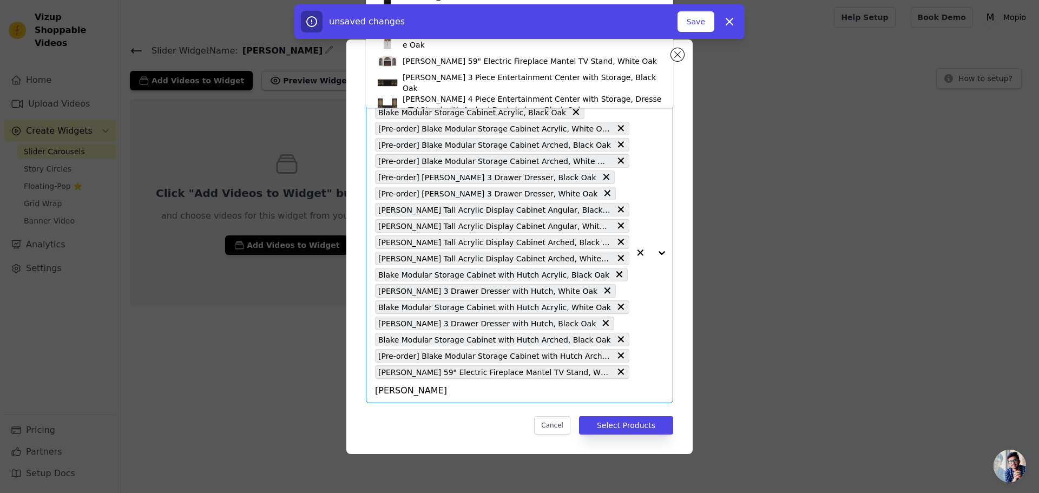
scroll to position [318, 0]
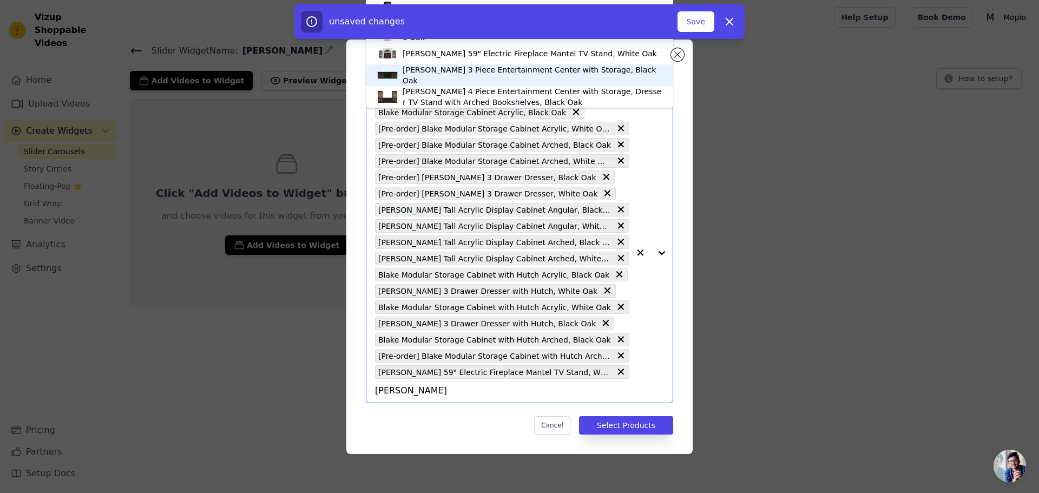
click at [556, 75] on div "[PERSON_NAME] 3 Piece Entertainment Center with Storage, Black Oak" at bounding box center [533, 75] width 260 height 22
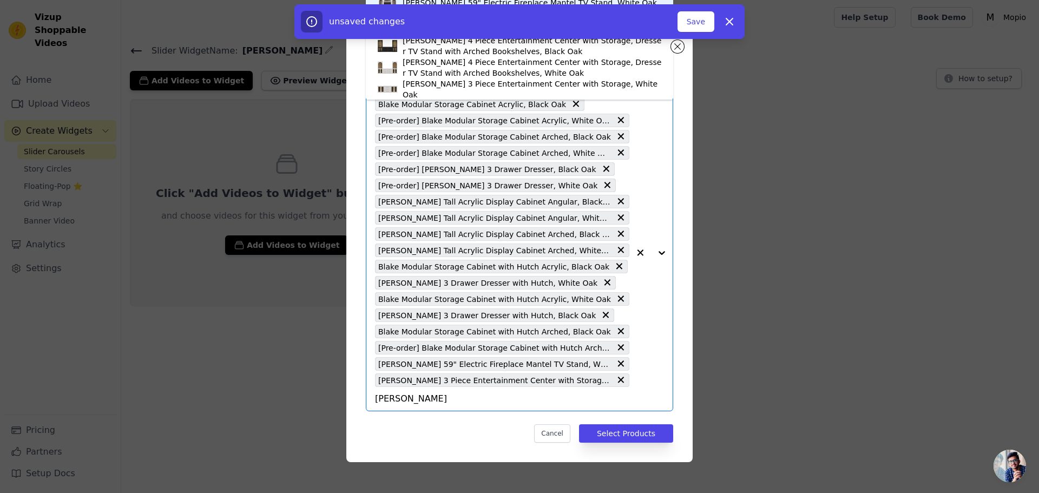
scroll to position [362, 0]
type input "[PERSON_NAME]"
click at [730, 24] on icon "button" at bounding box center [729, 21] width 13 height 13
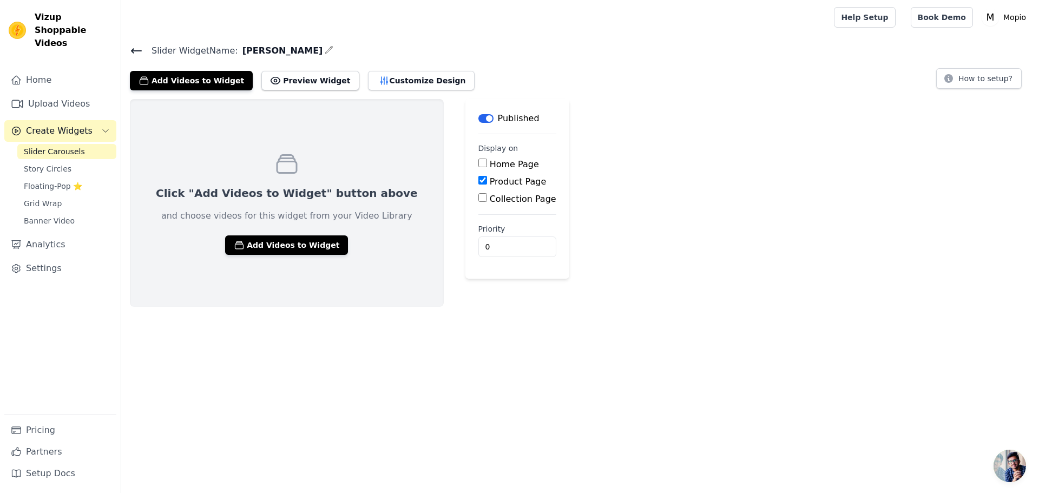
click at [490, 183] on label "Product Page" at bounding box center [518, 181] width 57 height 10
click at [478, 183] on input "Product Page" at bounding box center [482, 180] width 9 height 9
checkbox input "true"
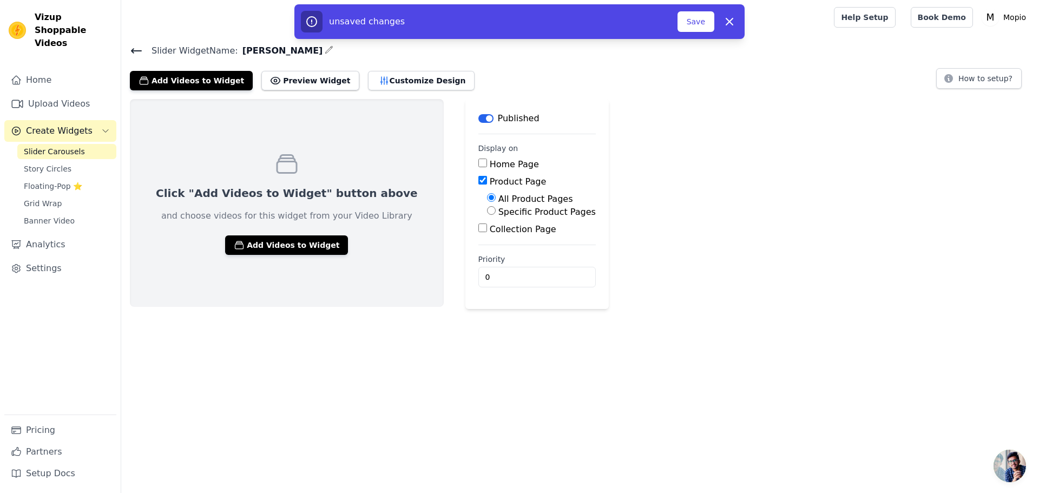
click at [498, 216] on label "Specific Product Pages" at bounding box center [546, 212] width 97 height 10
click at [488, 215] on input "Specific Product Pages" at bounding box center [491, 210] width 9 height 9
radio input "true"
click at [487, 243] on button "Select Products" at bounding box center [523, 236] width 73 height 18
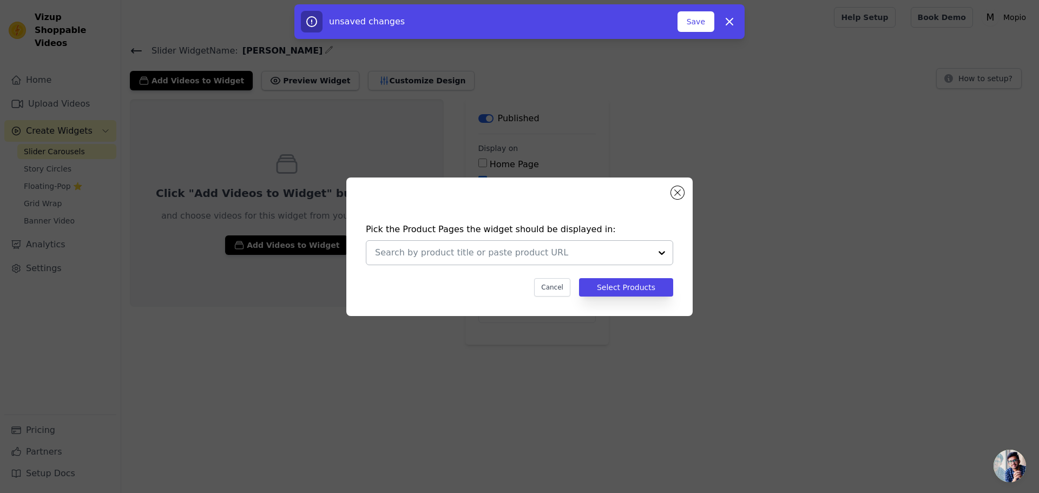
click at [653, 252] on div at bounding box center [662, 253] width 22 height 24
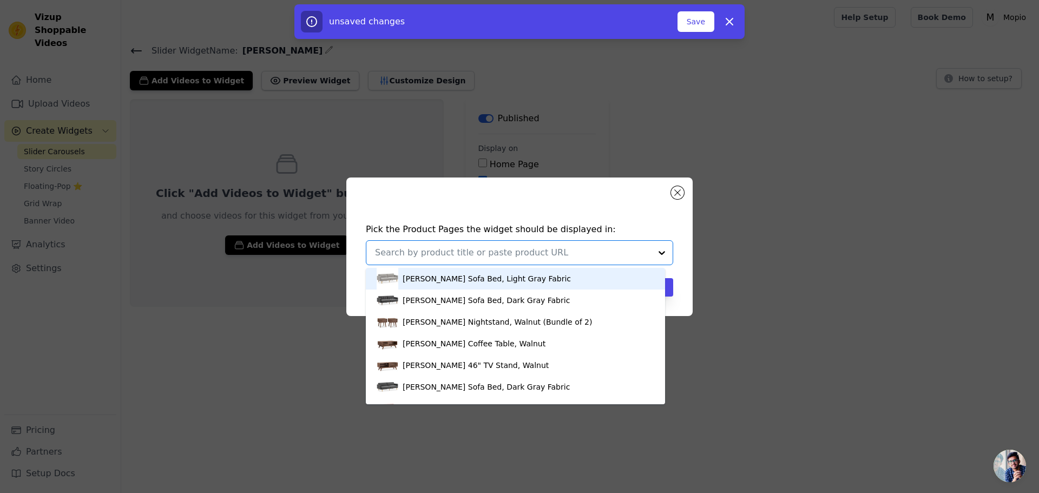
click at [682, 258] on div "Pick the Product Pages the widget should be displayed in: [PERSON_NAME] Sofa Be…" at bounding box center [519, 259] width 329 height 95
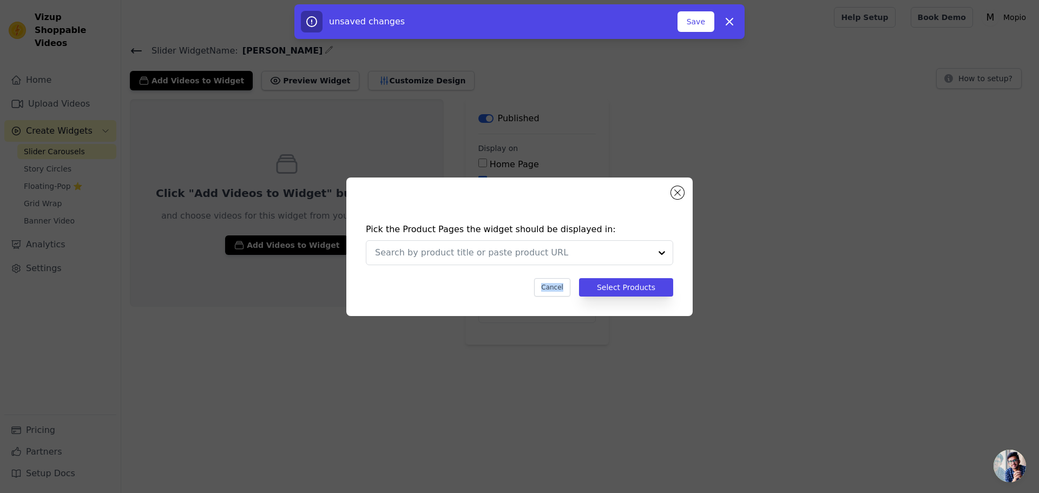
click at [682, 258] on div "Pick the Product Pages the widget should be displayed in: Cancel Select Products" at bounding box center [519, 259] width 329 height 95
click at [653, 262] on div at bounding box center [662, 253] width 22 height 24
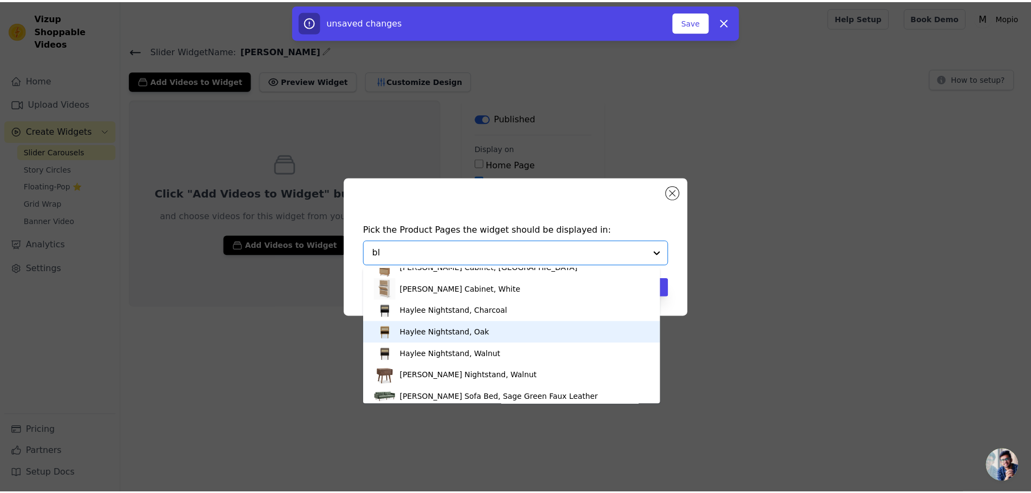
scroll to position [0, 0]
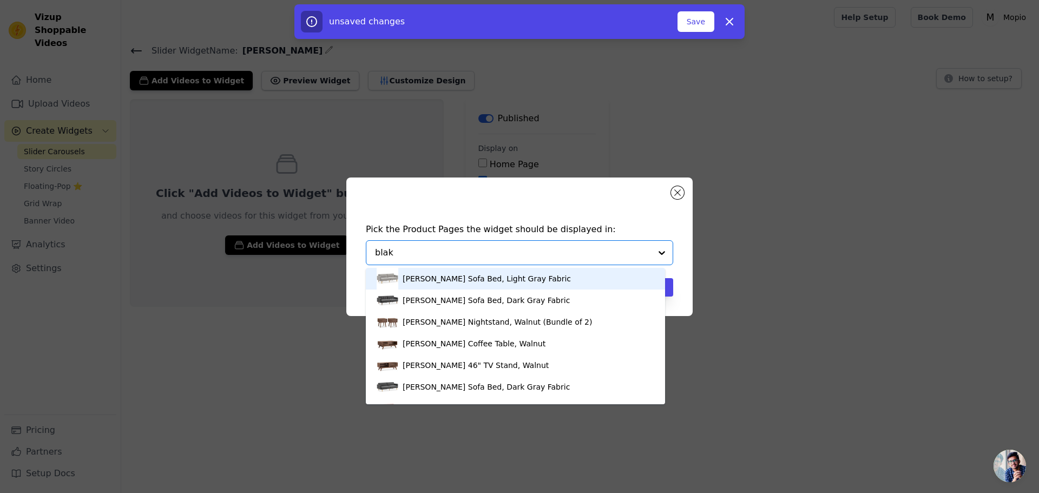
type input "[PERSON_NAME]"
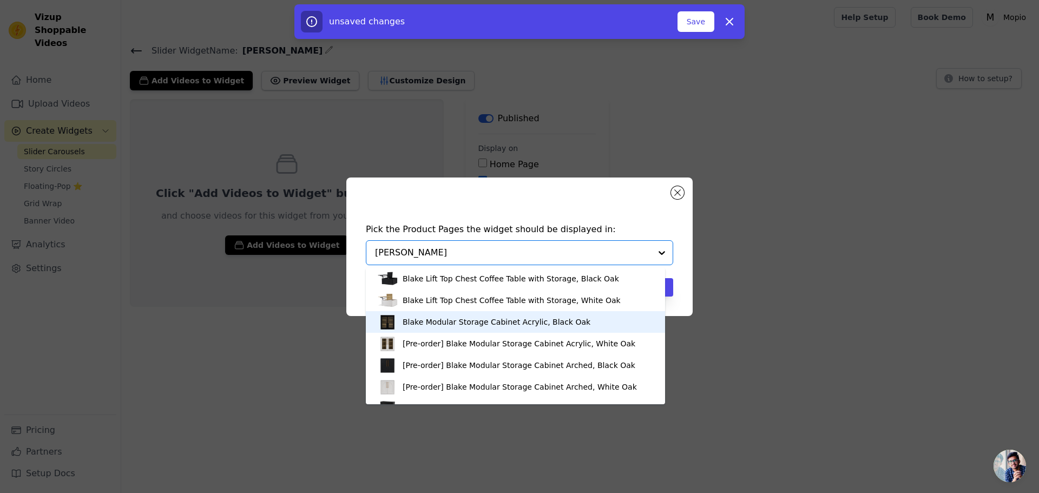
click at [504, 325] on div "Blake Modular Storage Cabinet Acrylic, Black Oak" at bounding box center [497, 322] width 188 height 11
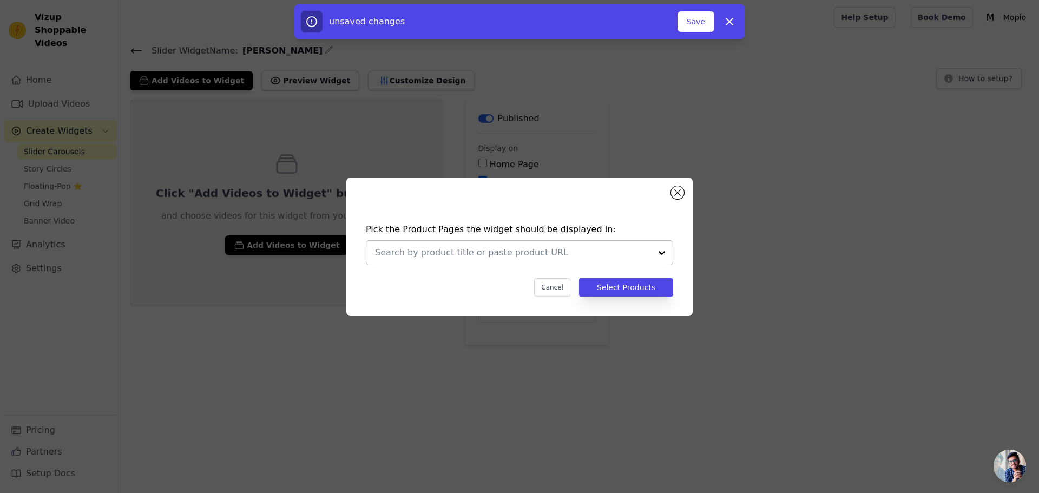
click at [553, 386] on div "Pick the Product Pages the widget should be displayed in: Cancel Select Products" at bounding box center [519, 246] width 1039 height 493
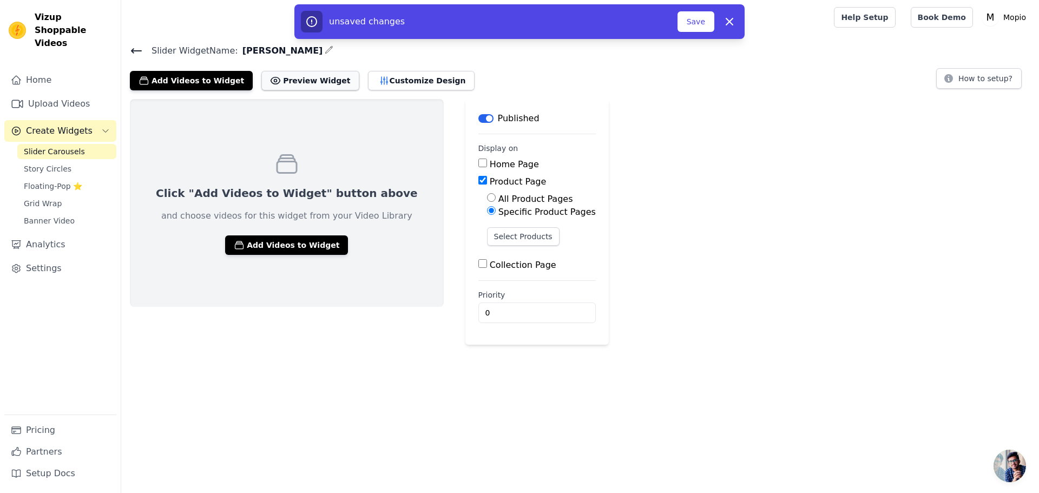
click at [310, 84] on button "Preview Widget" at bounding box center [309, 80] width 97 height 19
click at [325, 51] on icon "button" at bounding box center [329, 49] width 9 height 9
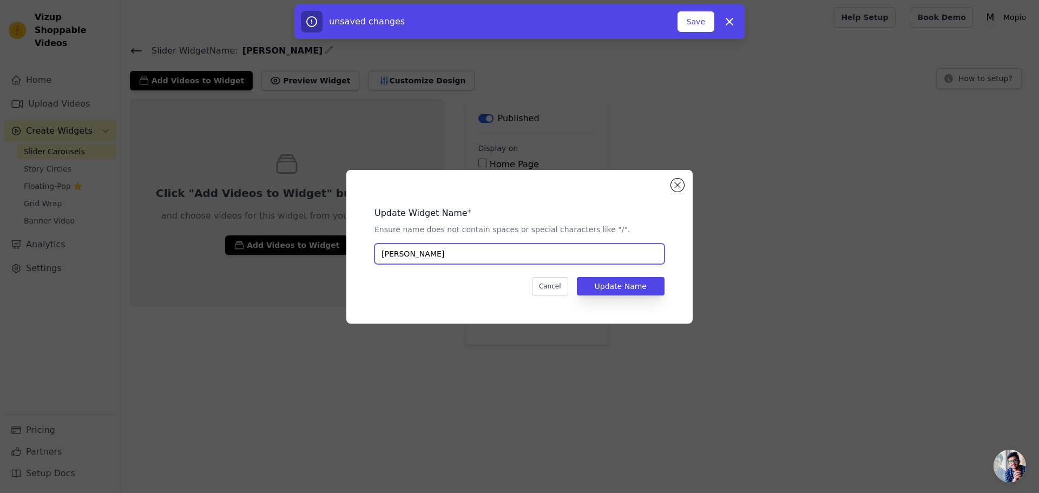
click at [432, 256] on input "[PERSON_NAME]" at bounding box center [520, 254] width 290 height 21
type input "Lauren"
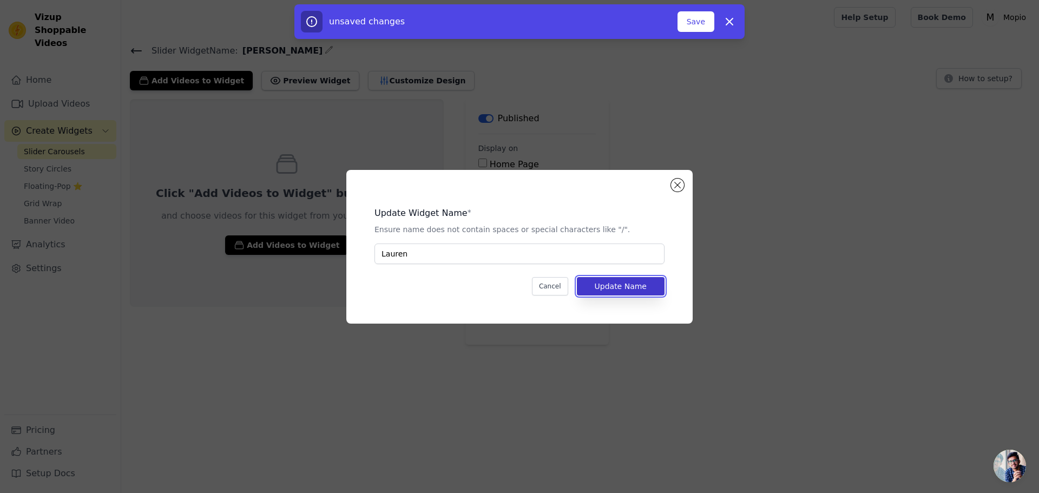
click at [650, 286] on button "Update Name" at bounding box center [621, 286] width 88 height 18
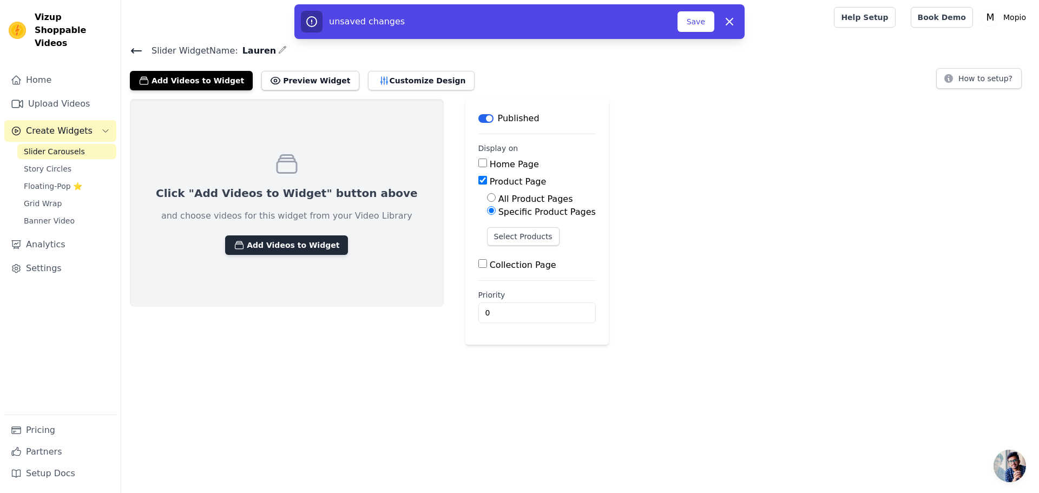
click at [298, 246] on button "Add Videos to Widget" at bounding box center [286, 244] width 123 height 19
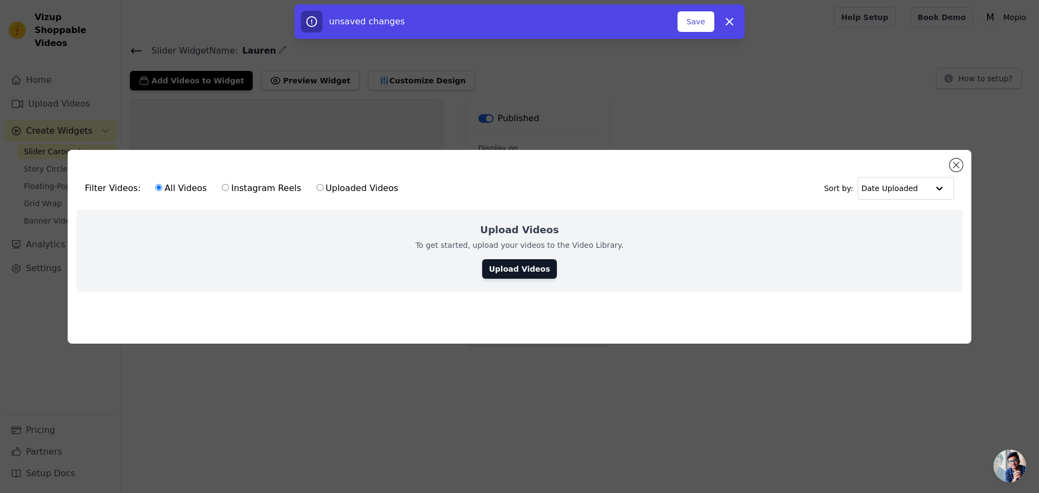
click at [327, 189] on label "Uploaded Videos" at bounding box center [357, 188] width 83 height 14
click at [324, 189] on input "Uploaded Videos" at bounding box center [320, 187] width 7 height 7
radio input "true"
click at [222, 188] on label "Instagram Reels" at bounding box center [261, 188] width 80 height 14
click at [222, 188] on input "Instagram Reels" at bounding box center [225, 187] width 7 height 7
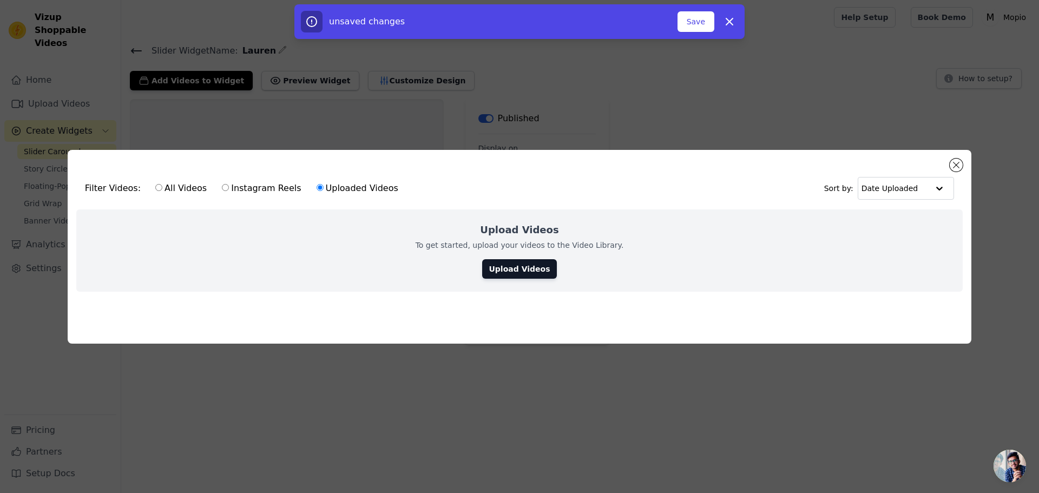
radio input "true"
click at [325, 182] on label "Uploaded Videos" at bounding box center [357, 188] width 83 height 14
click at [324, 184] on input "Uploaded Videos" at bounding box center [320, 187] width 7 height 7
radio input "true"
click at [510, 261] on link "Upload Videos" at bounding box center [519, 268] width 74 height 19
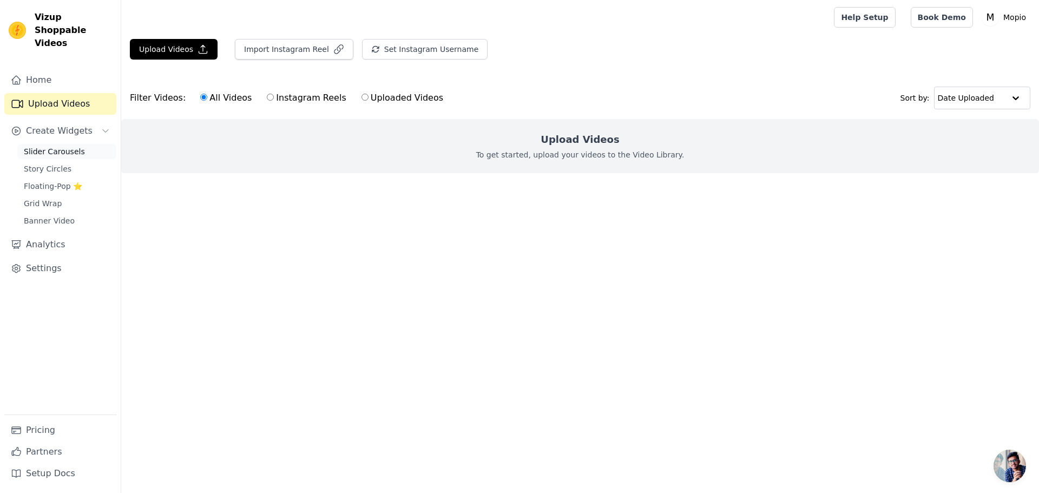
click at [73, 146] on span "Slider Carousels" at bounding box center [54, 151] width 61 height 11
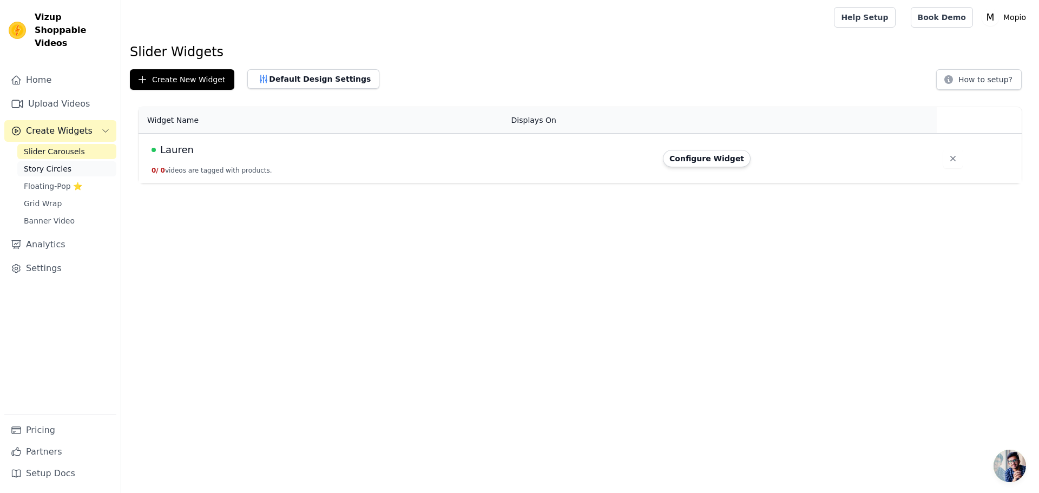
click at [67, 161] on link "Story Circles" at bounding box center [66, 168] width 99 height 15
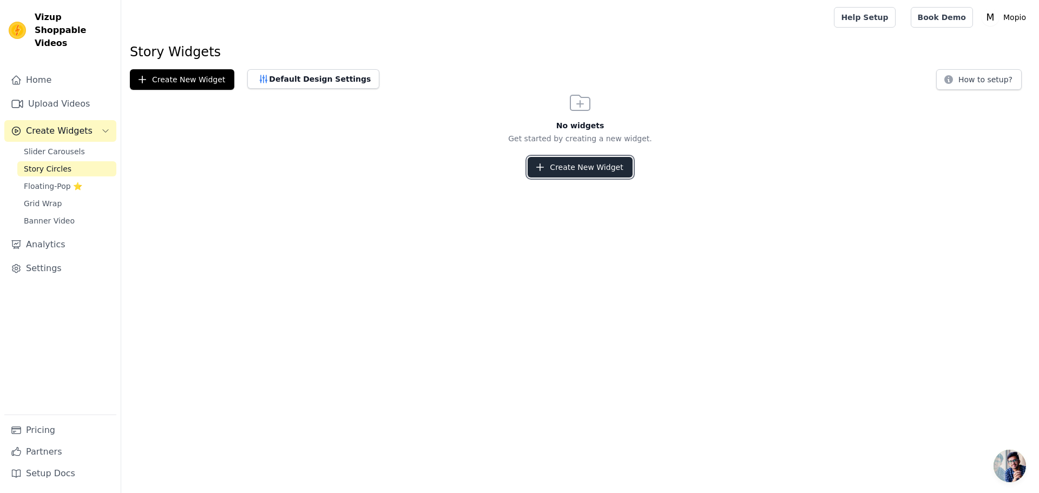
click at [606, 174] on button "Create New Widget" at bounding box center [580, 167] width 104 height 21
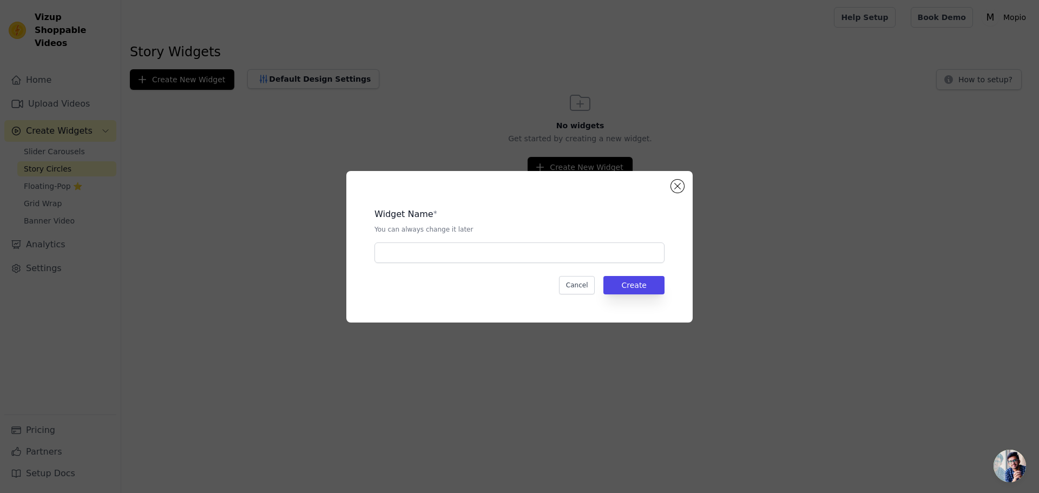
click at [668, 183] on div "Widget Name * You can always change it later Cancel Create" at bounding box center [519, 247] width 346 height 152
click at [682, 181] on div "Widget Name * You can always change it later Cancel Create" at bounding box center [519, 247] width 346 height 152
click at [676, 182] on button "Close modal" at bounding box center [677, 186] width 13 height 13
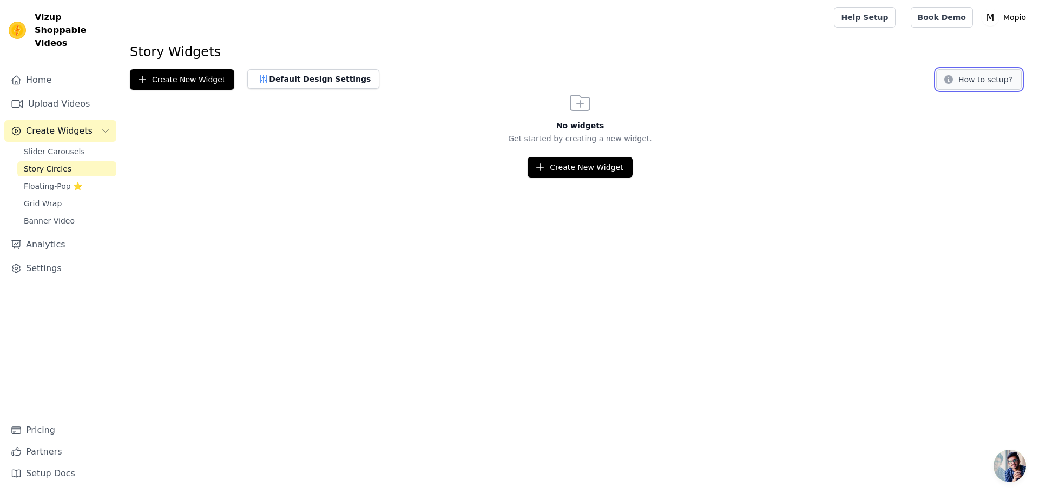
click at [976, 81] on button "How to setup?" at bounding box center [979, 79] width 86 height 21
click at [58, 146] on span "Slider Carousels" at bounding box center [54, 151] width 61 height 11
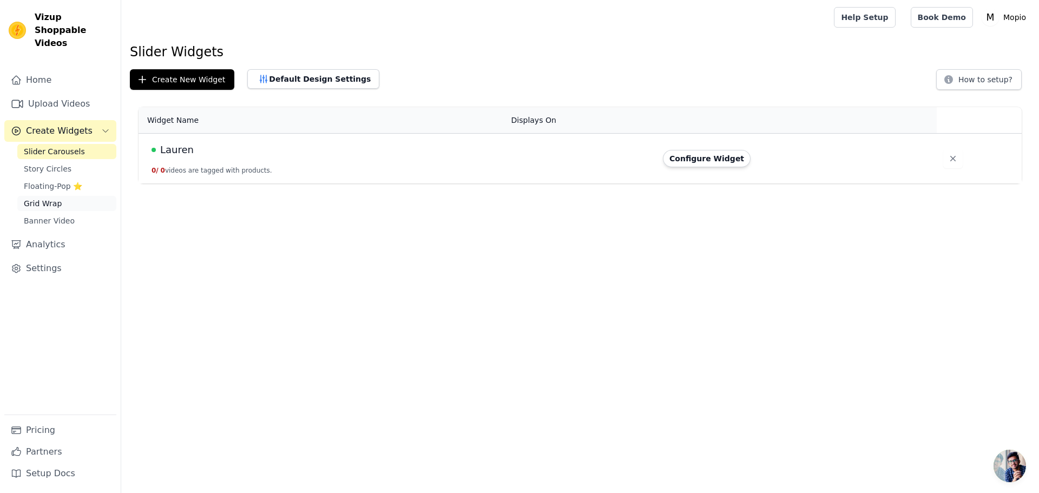
click at [57, 198] on span "Grid Wrap" at bounding box center [43, 203] width 38 height 11
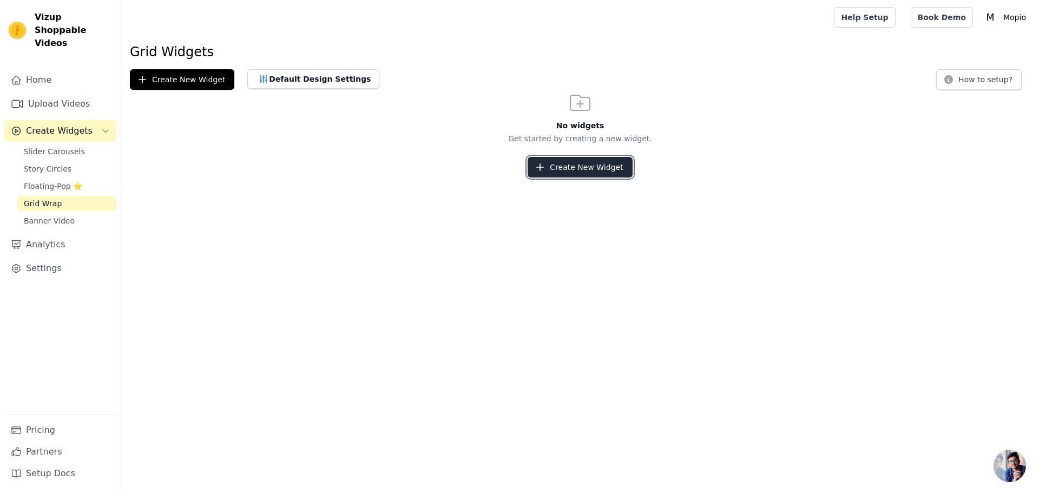
click at [561, 166] on button "Create New Widget" at bounding box center [580, 167] width 104 height 21
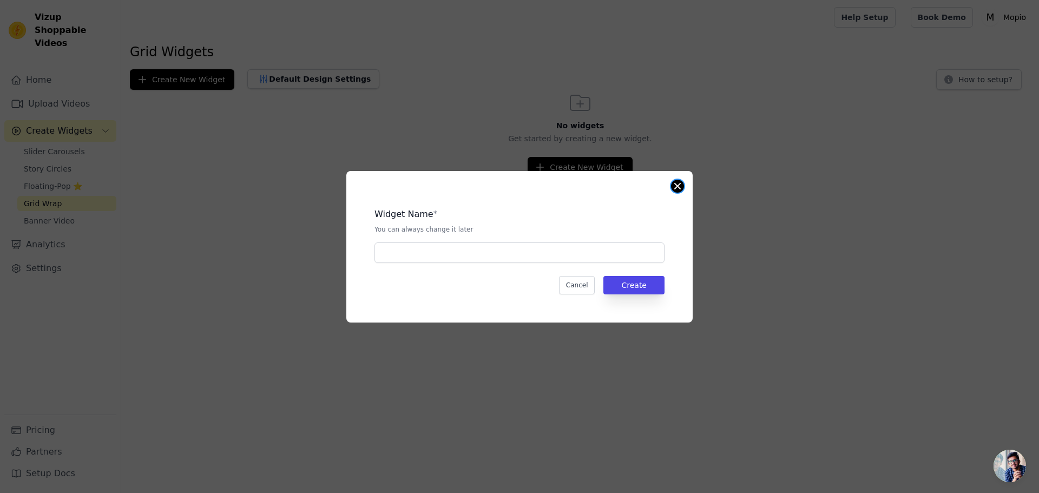
click at [679, 185] on button "Close modal" at bounding box center [677, 186] width 13 height 13
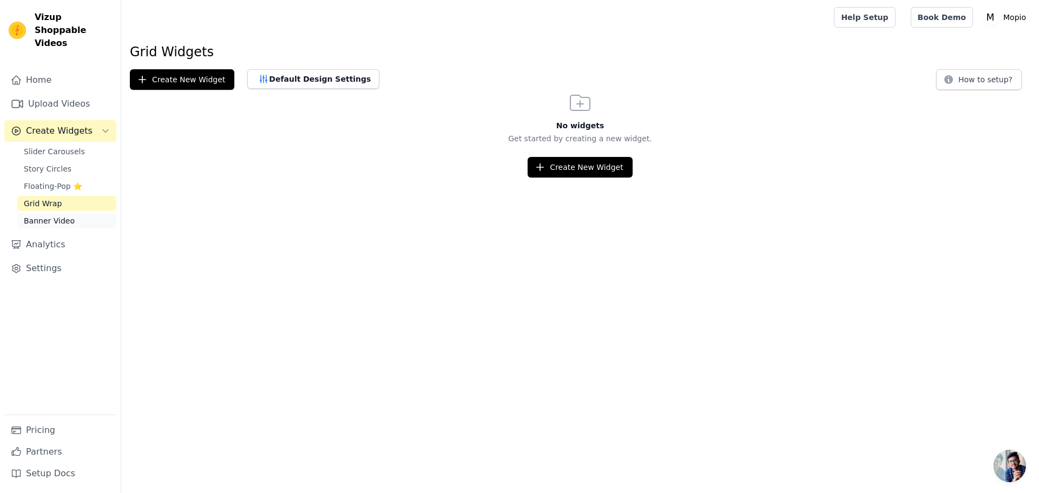
click at [49, 215] on span "Banner Video" at bounding box center [49, 220] width 51 height 11
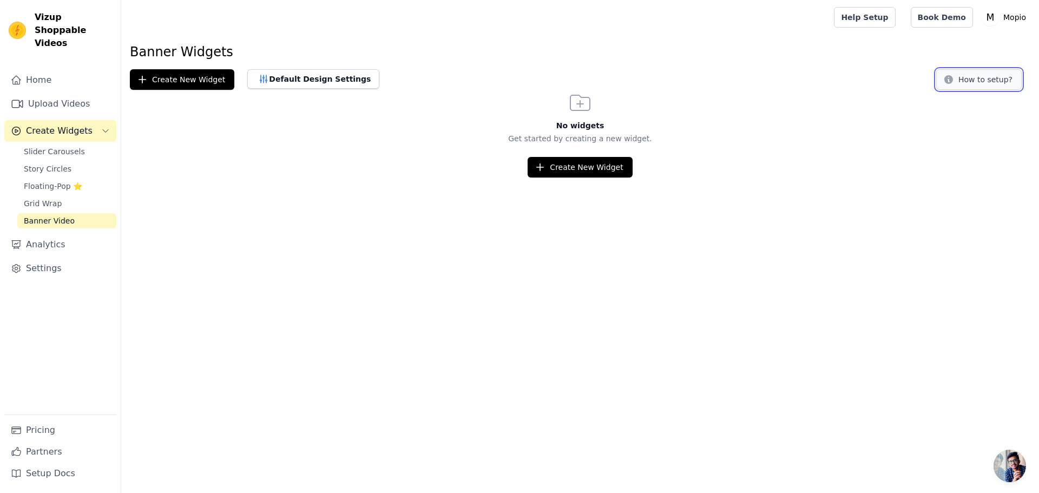
click at [989, 81] on button "How to setup?" at bounding box center [979, 79] width 86 height 21
click at [87, 145] on link "Slider Carousels" at bounding box center [66, 151] width 99 height 15
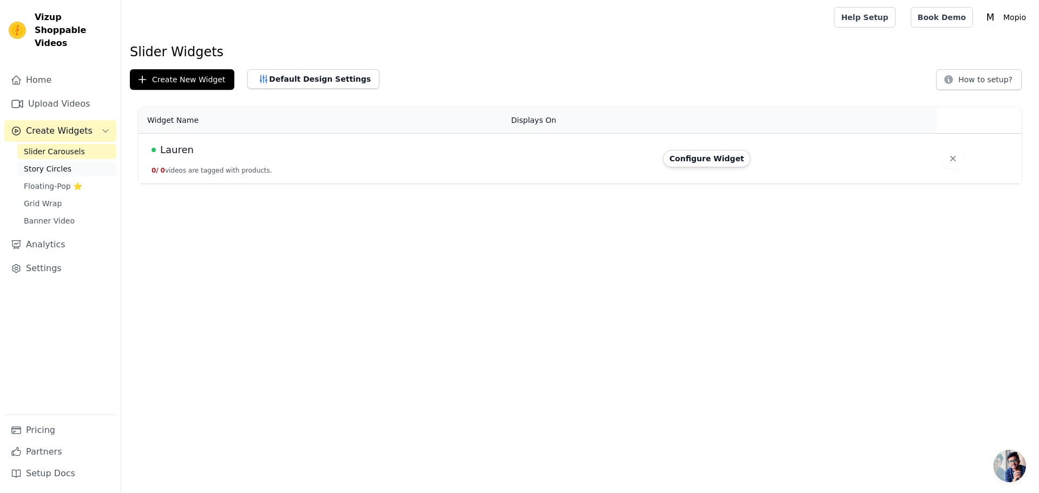
click at [78, 161] on link "Story Circles" at bounding box center [66, 168] width 99 height 15
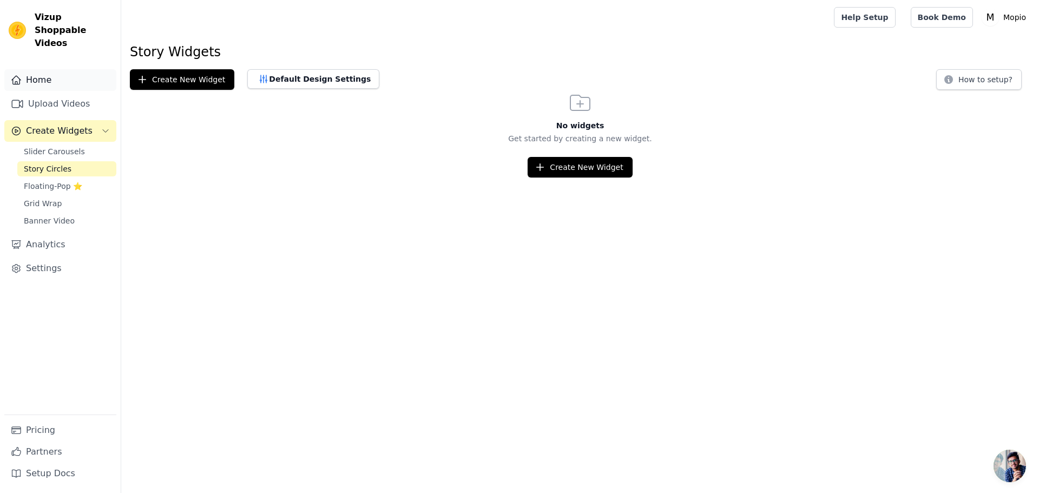
click at [71, 72] on link "Home" at bounding box center [60, 80] width 112 height 22
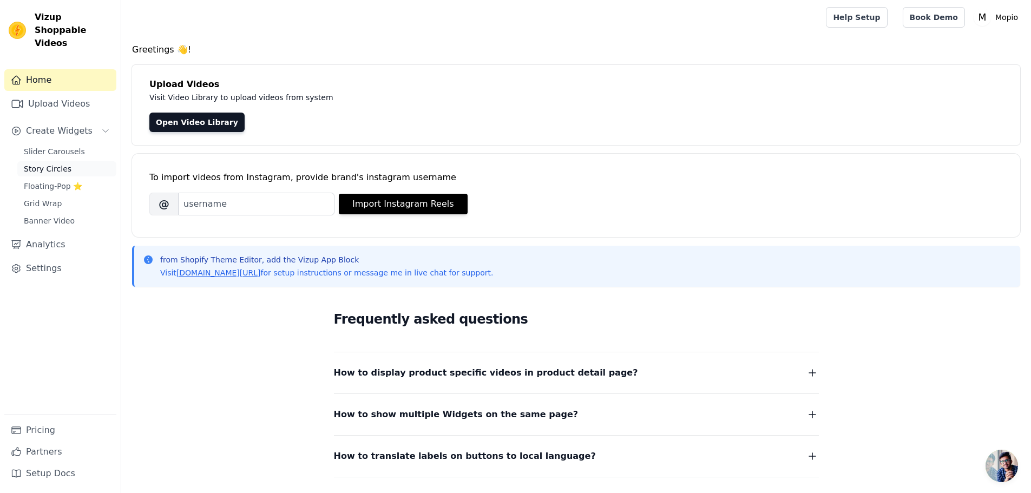
click at [41, 163] on span "Story Circles" at bounding box center [48, 168] width 48 height 11
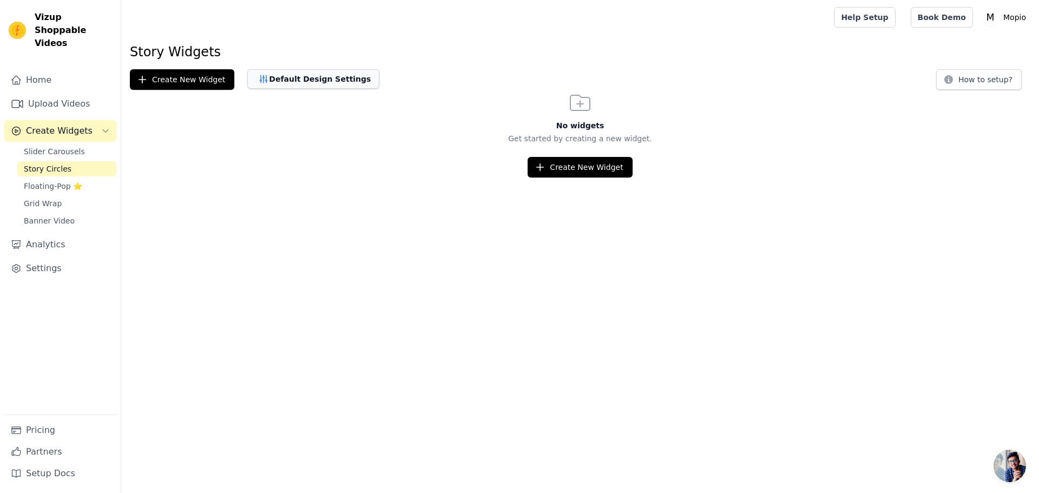
click at [335, 83] on button "Default Design Settings" at bounding box center [313, 78] width 132 height 19
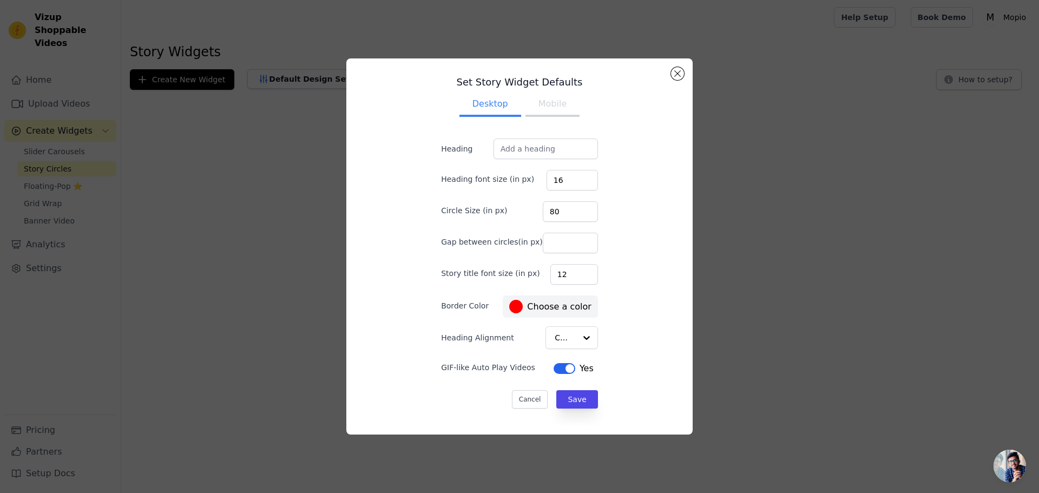
click at [557, 116] on button "Mobile" at bounding box center [553, 105] width 54 height 24
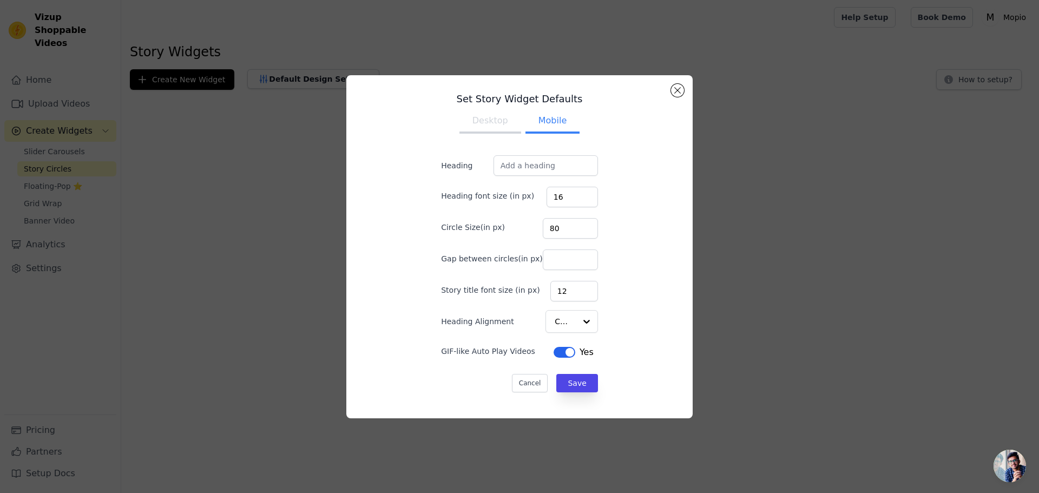
click at [487, 123] on button "Desktop" at bounding box center [490, 122] width 62 height 24
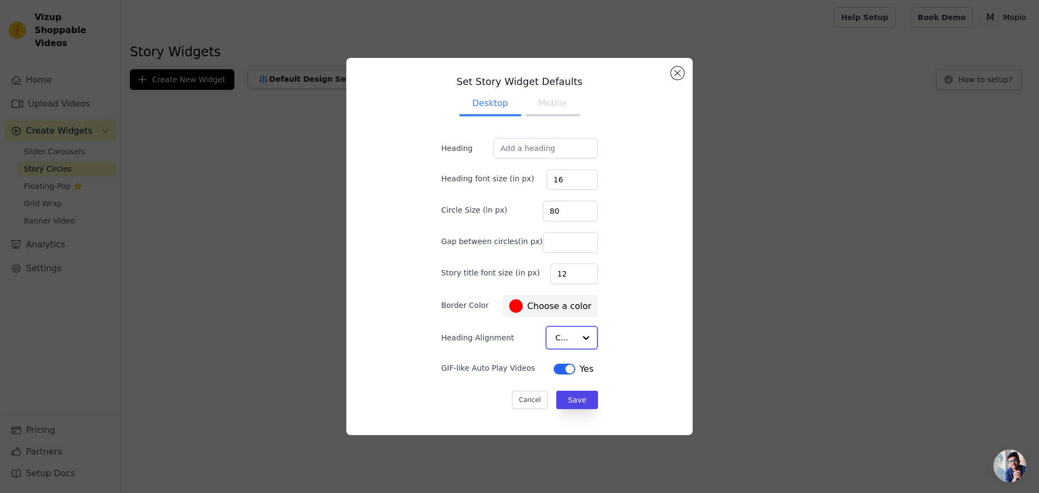
click at [575, 339] on div at bounding box center [586, 338] width 22 height 22
click at [576, 338] on div at bounding box center [586, 338] width 22 height 22
click at [618, 292] on div "Set Story Widget Defaults Desktop Mobile Heading Heading font size (in px) 16 C…" at bounding box center [519, 246] width 329 height 359
click at [675, 75] on button "Close modal" at bounding box center [677, 73] width 13 height 13
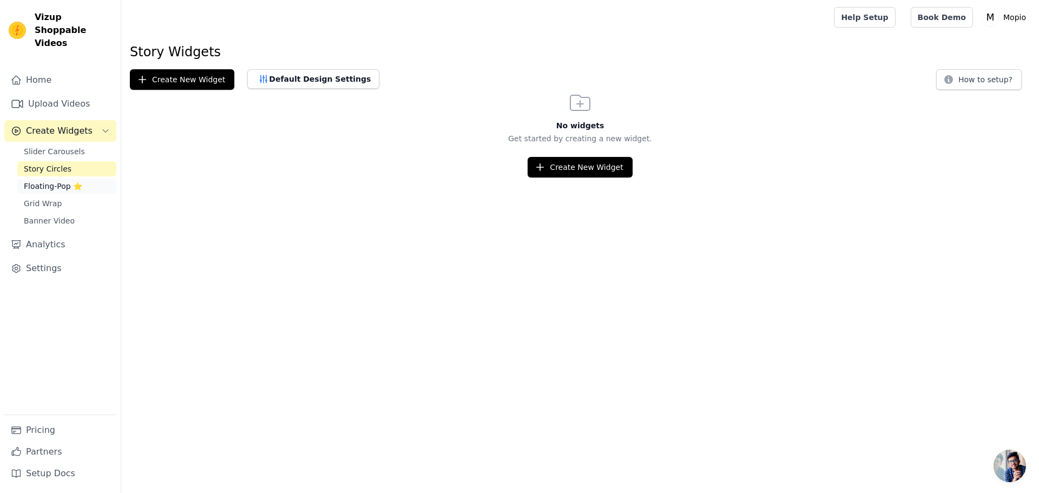
click at [75, 181] on span "Floating-Pop ⭐" at bounding box center [53, 186] width 58 height 11
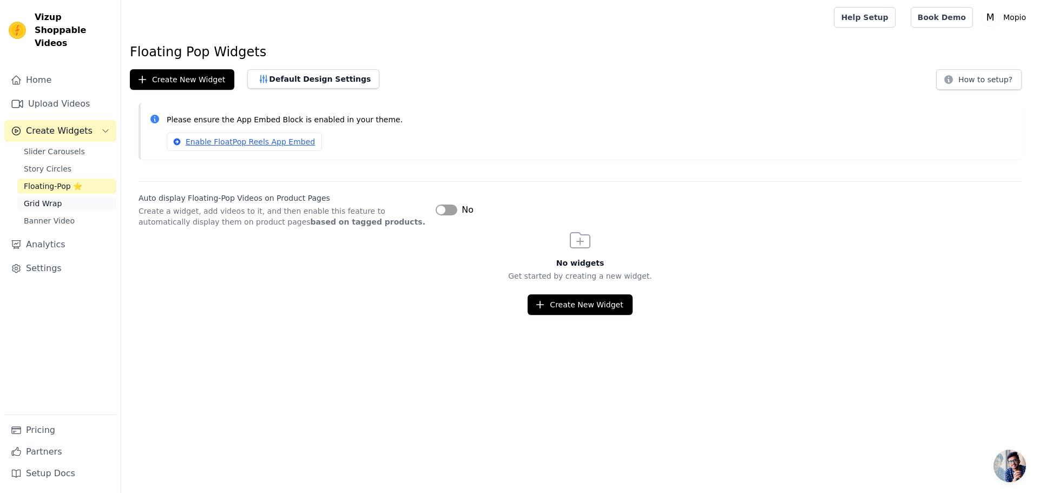
click at [71, 196] on link "Grid Wrap" at bounding box center [66, 203] width 99 height 15
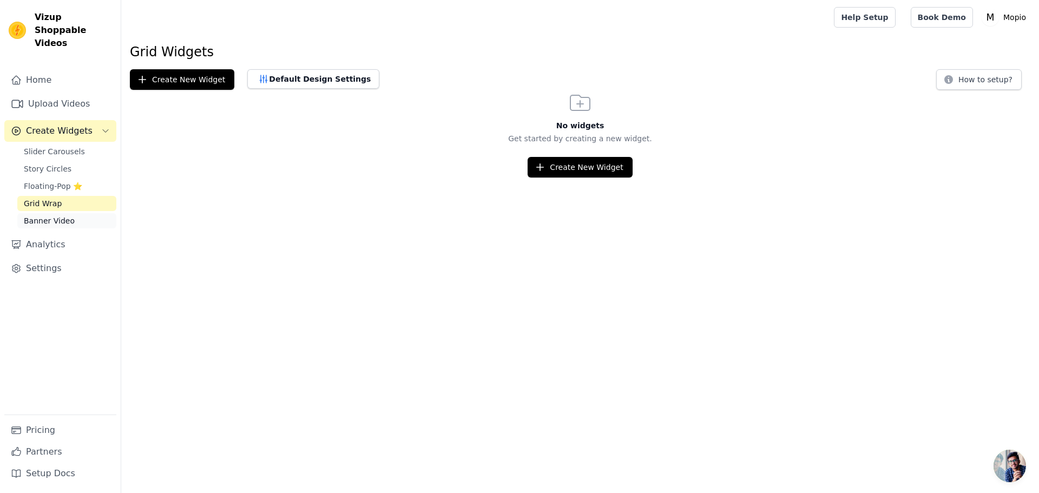
click at [70, 213] on link "Banner Video" at bounding box center [66, 220] width 99 height 15
